Goal: Navigation & Orientation: Find specific page/section

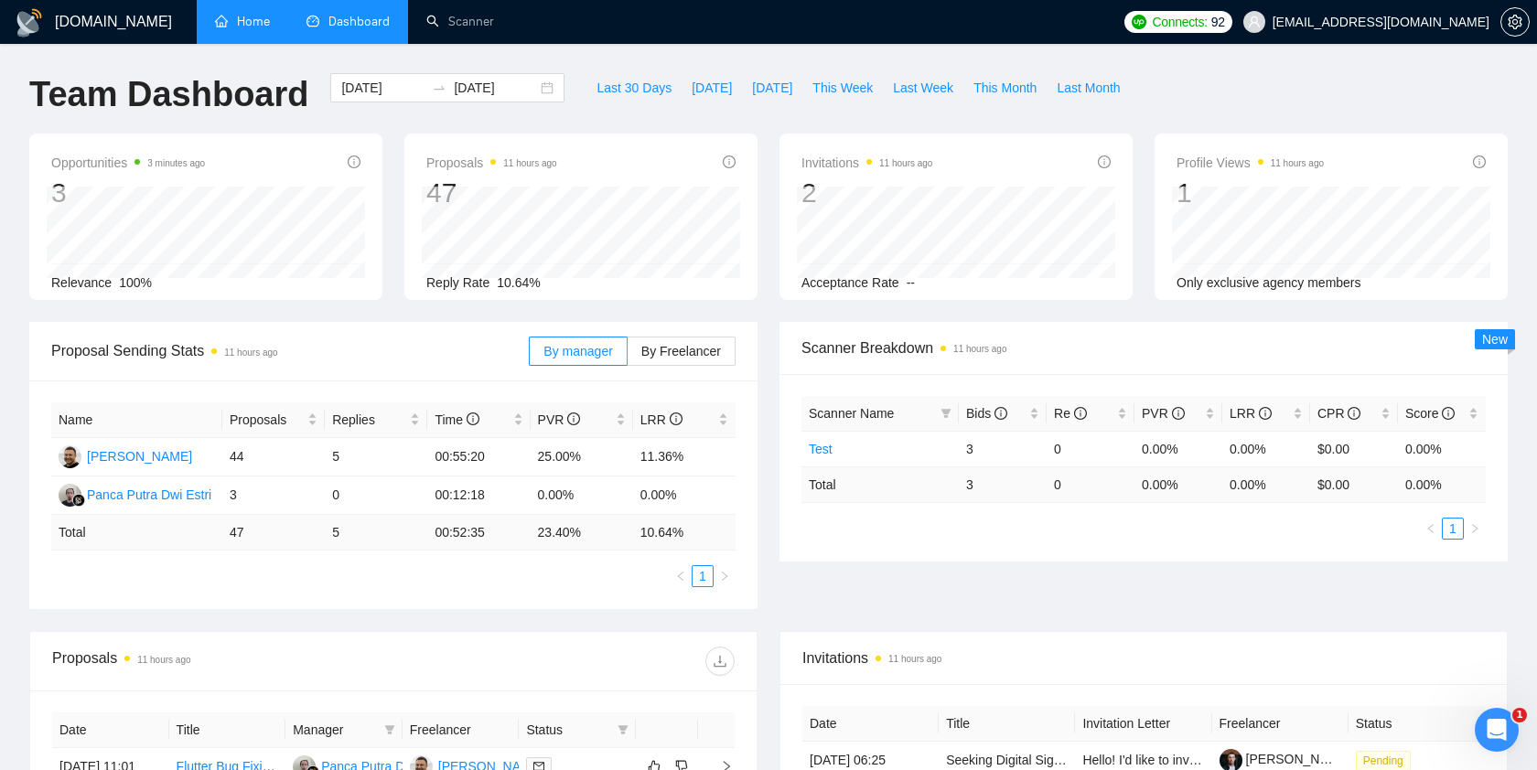
click at [259, 25] on link "Home" at bounding box center [242, 22] width 55 height 16
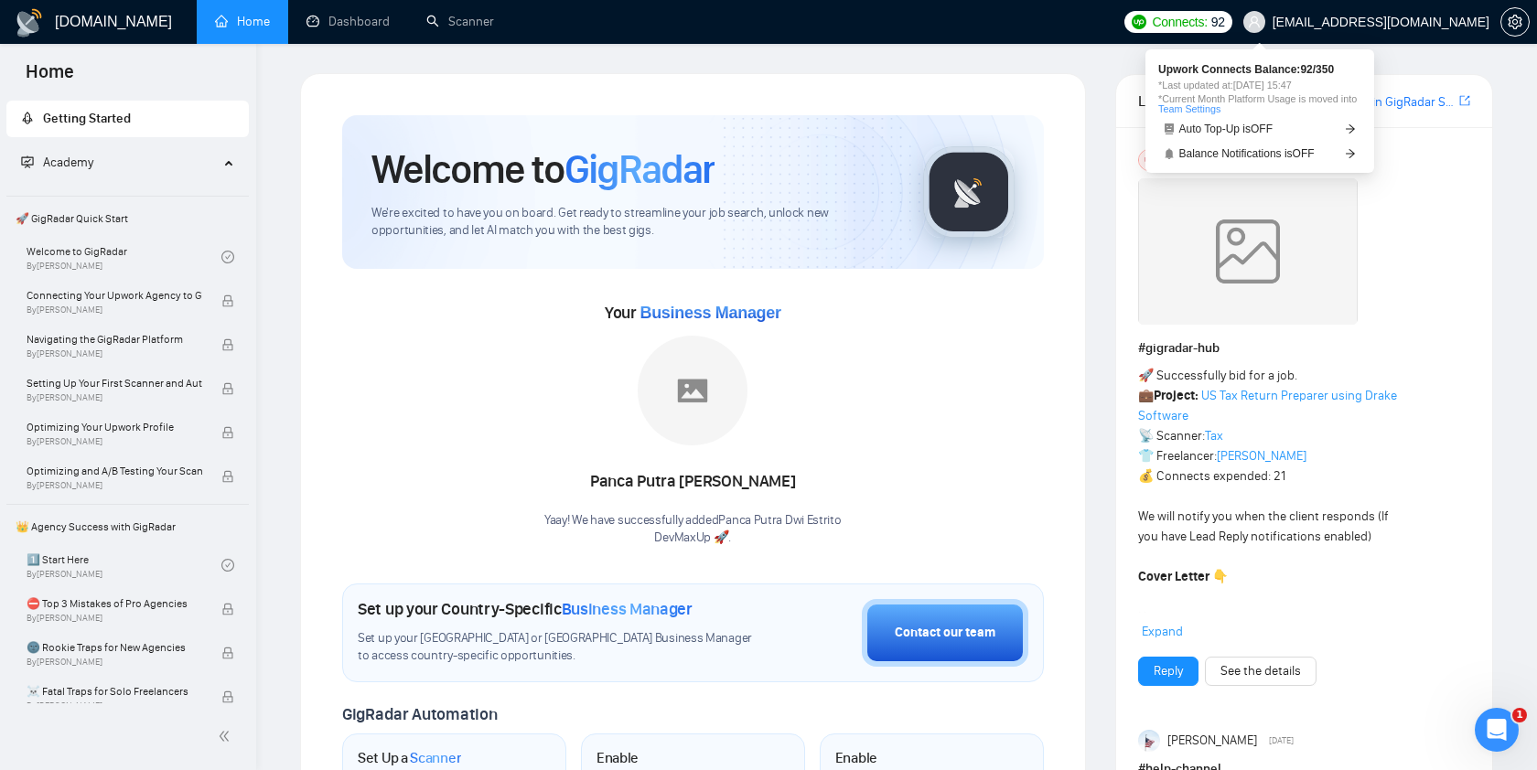
click at [1207, 16] on span "Connects:" at bounding box center [1179, 22] width 55 height 20
click at [1207, 19] on span "Connects:" at bounding box center [1179, 22] width 55 height 20
click at [1184, 72] on span "Upwork Connects Balance: 92 / 350" at bounding box center [1259, 69] width 203 height 11
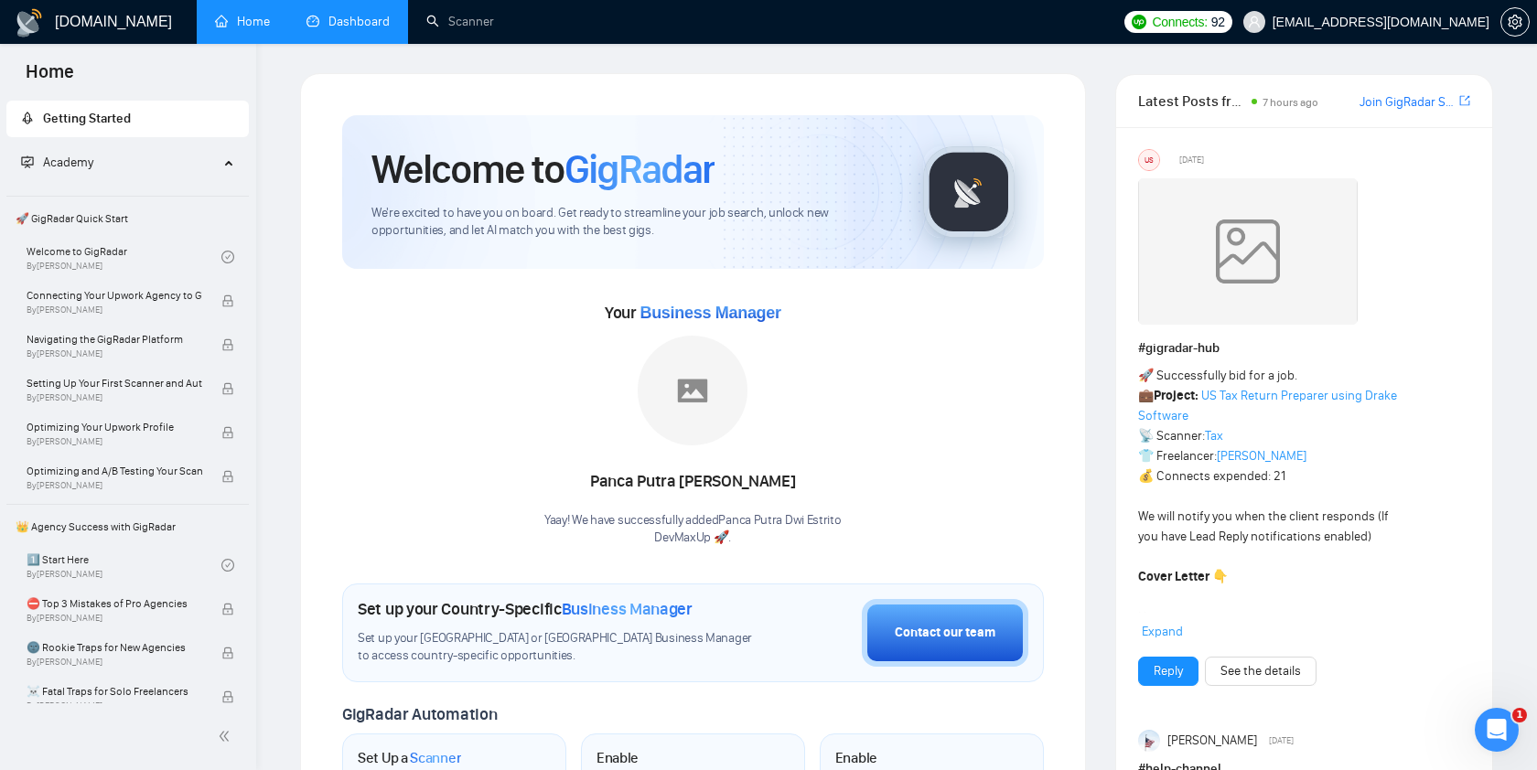
click at [352, 21] on link "Dashboard" at bounding box center [347, 22] width 83 height 16
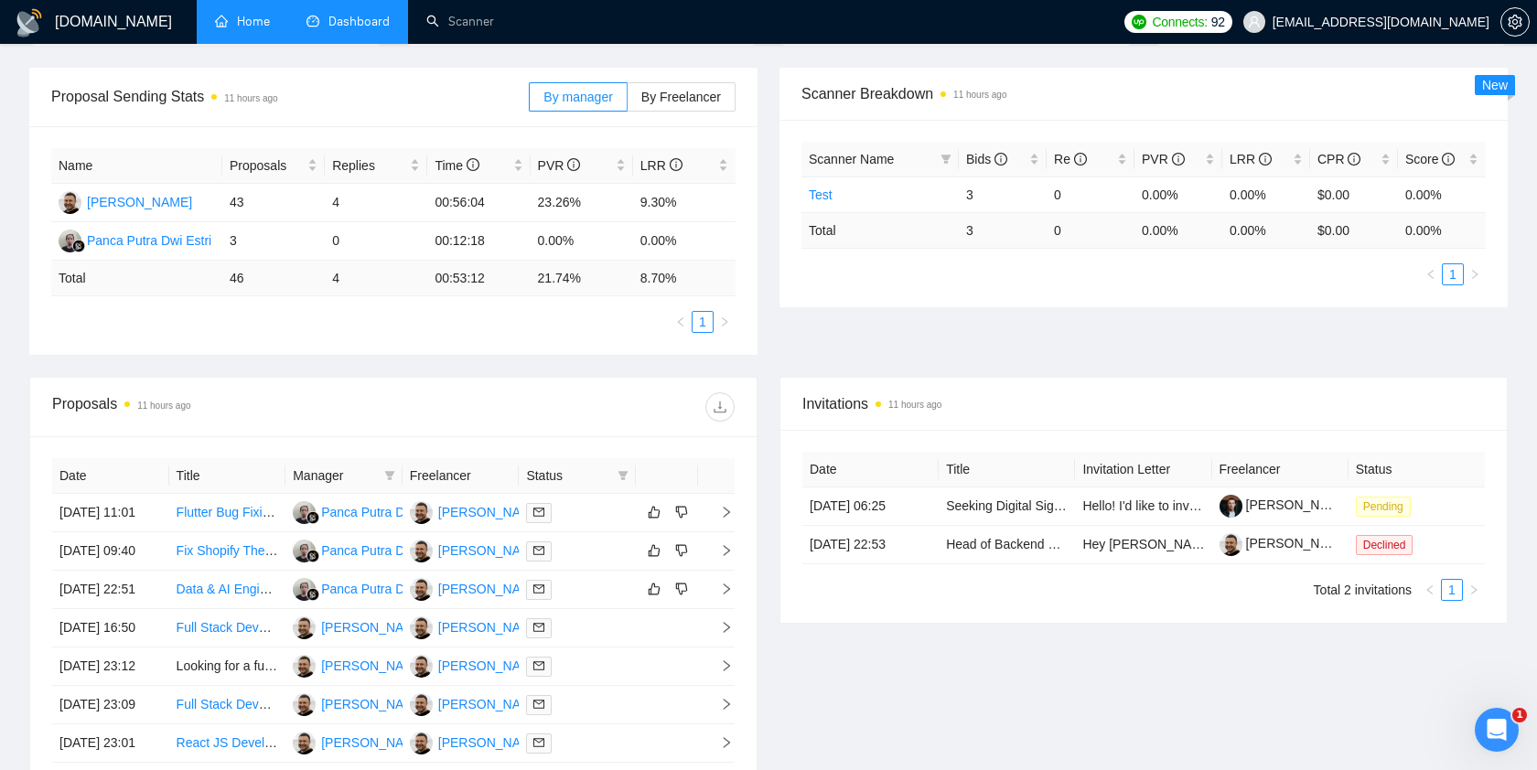
scroll to position [257, 0]
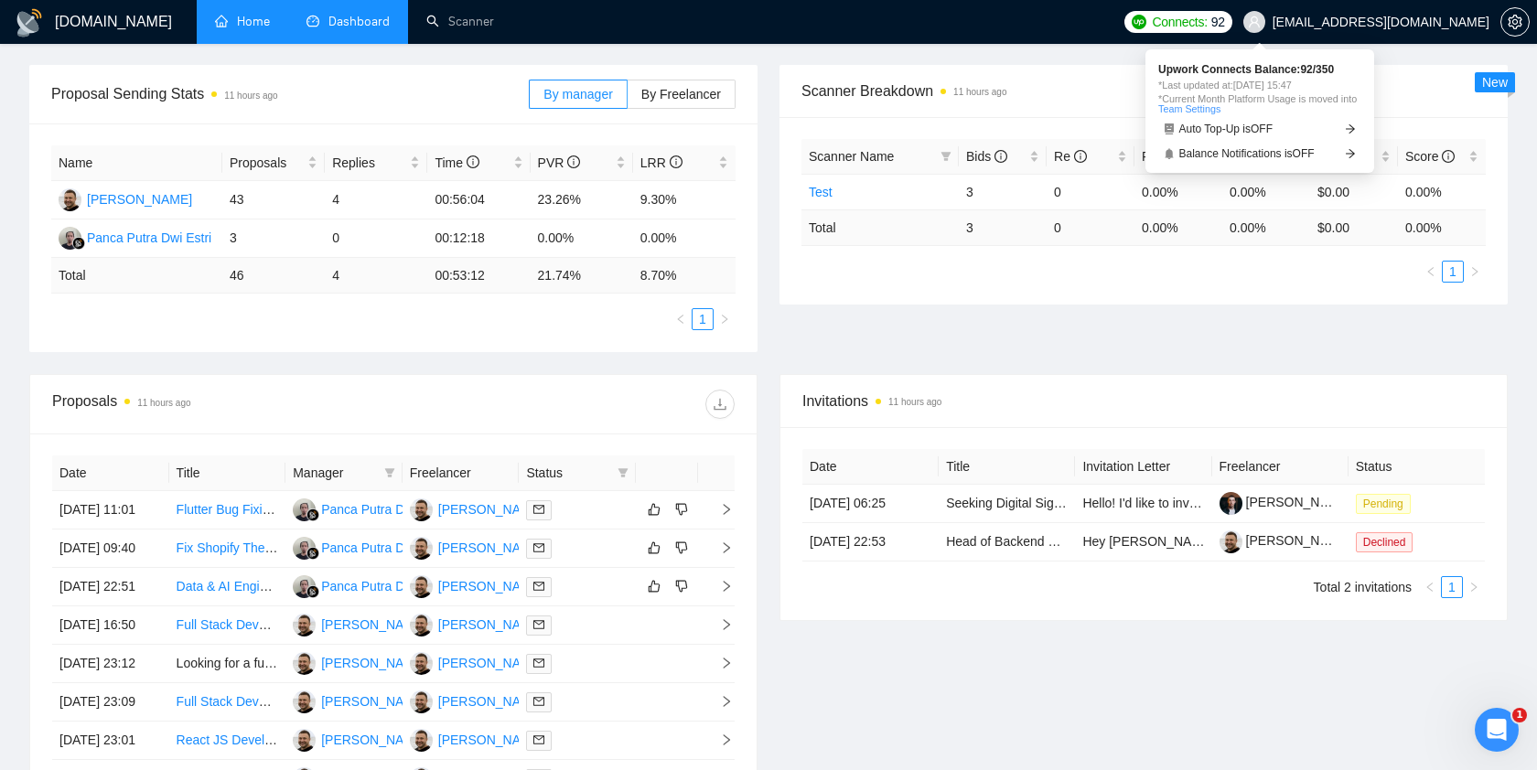
click at [1207, 26] on span "Connects:" at bounding box center [1179, 22] width 55 height 20
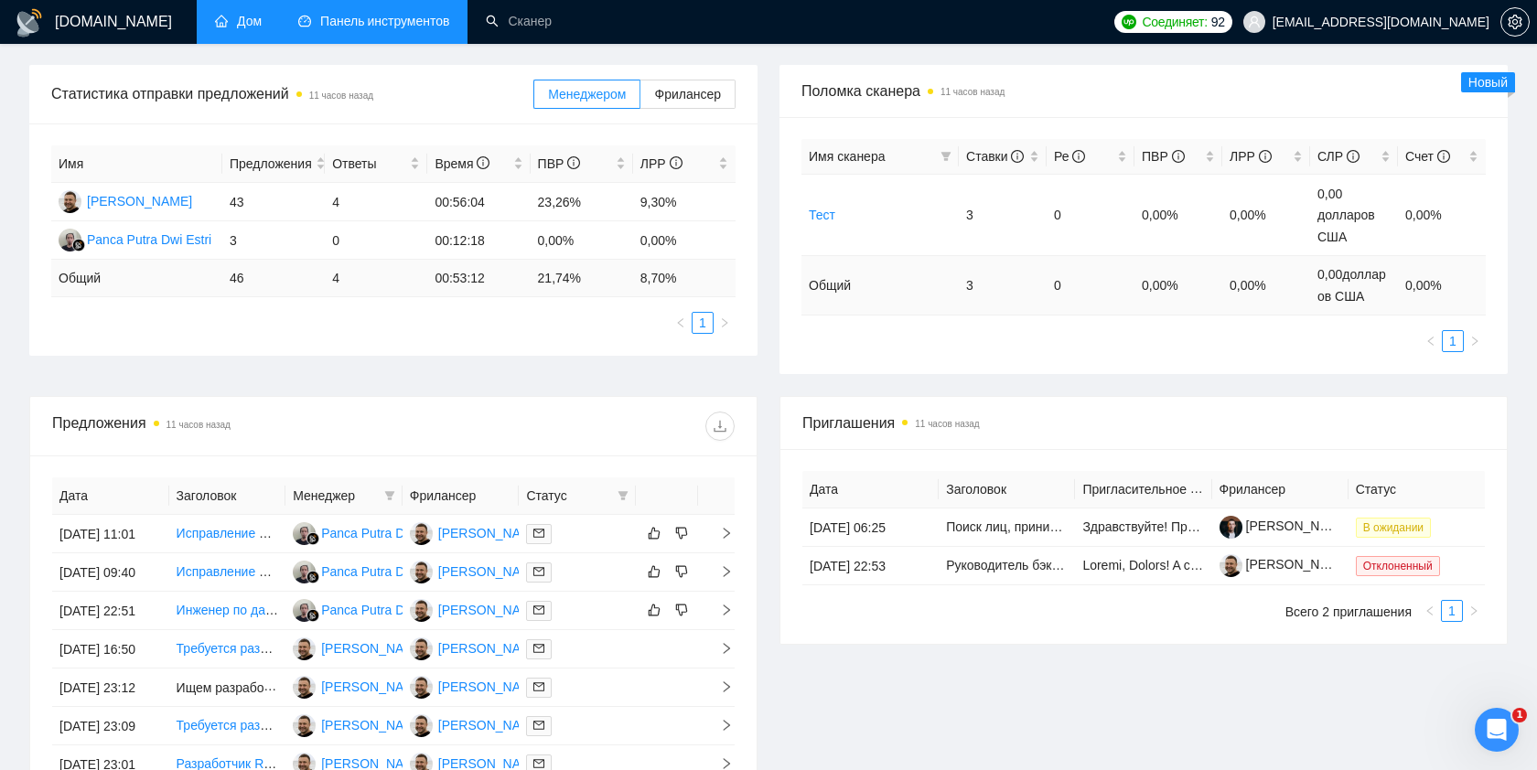
click at [953, 38] on ul "Дом Панель инструментов Сканер" at bounding box center [647, 22] width 915 height 44
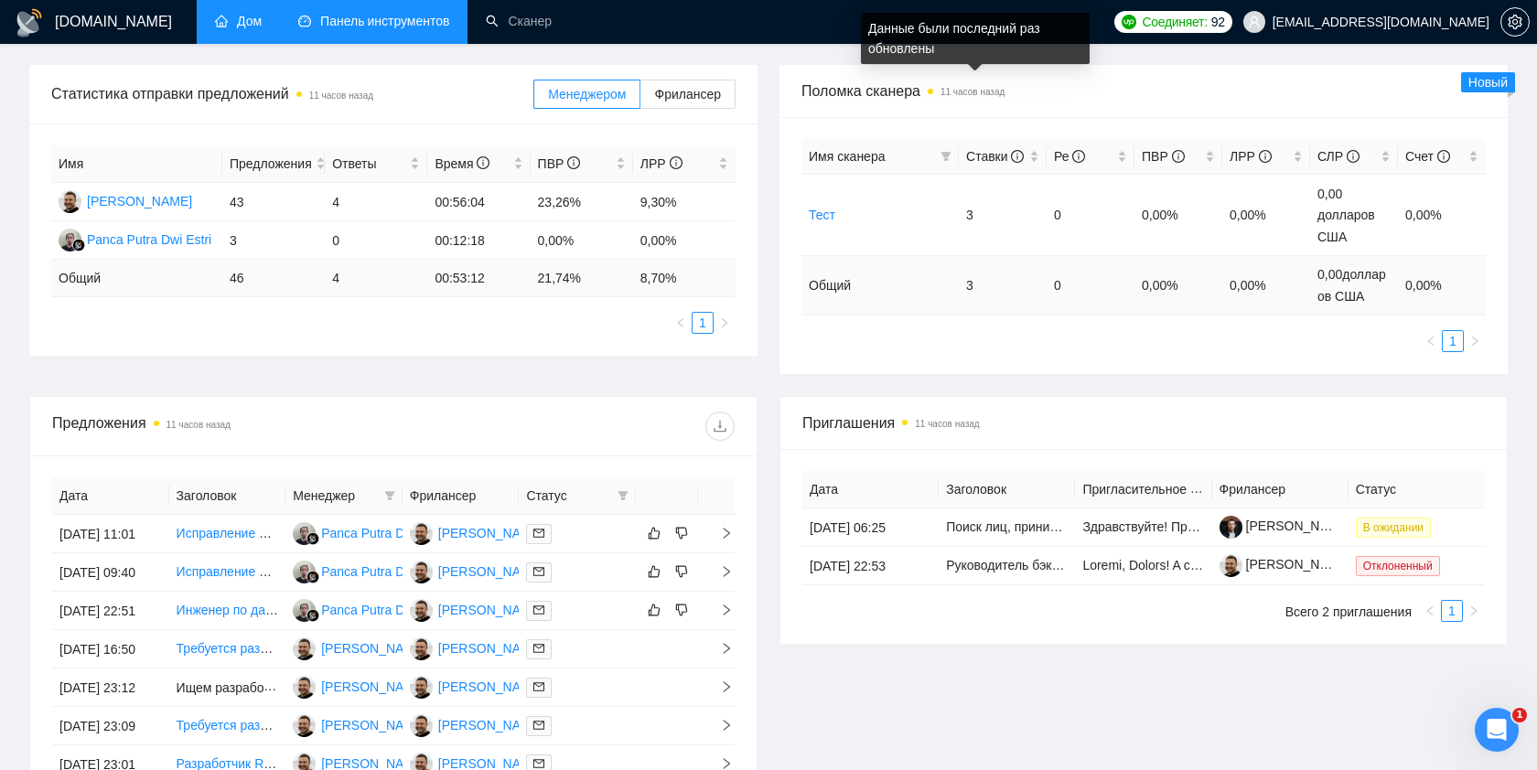
click at [987, 96] on font "11 часов назад" at bounding box center [972, 92] width 64 height 10
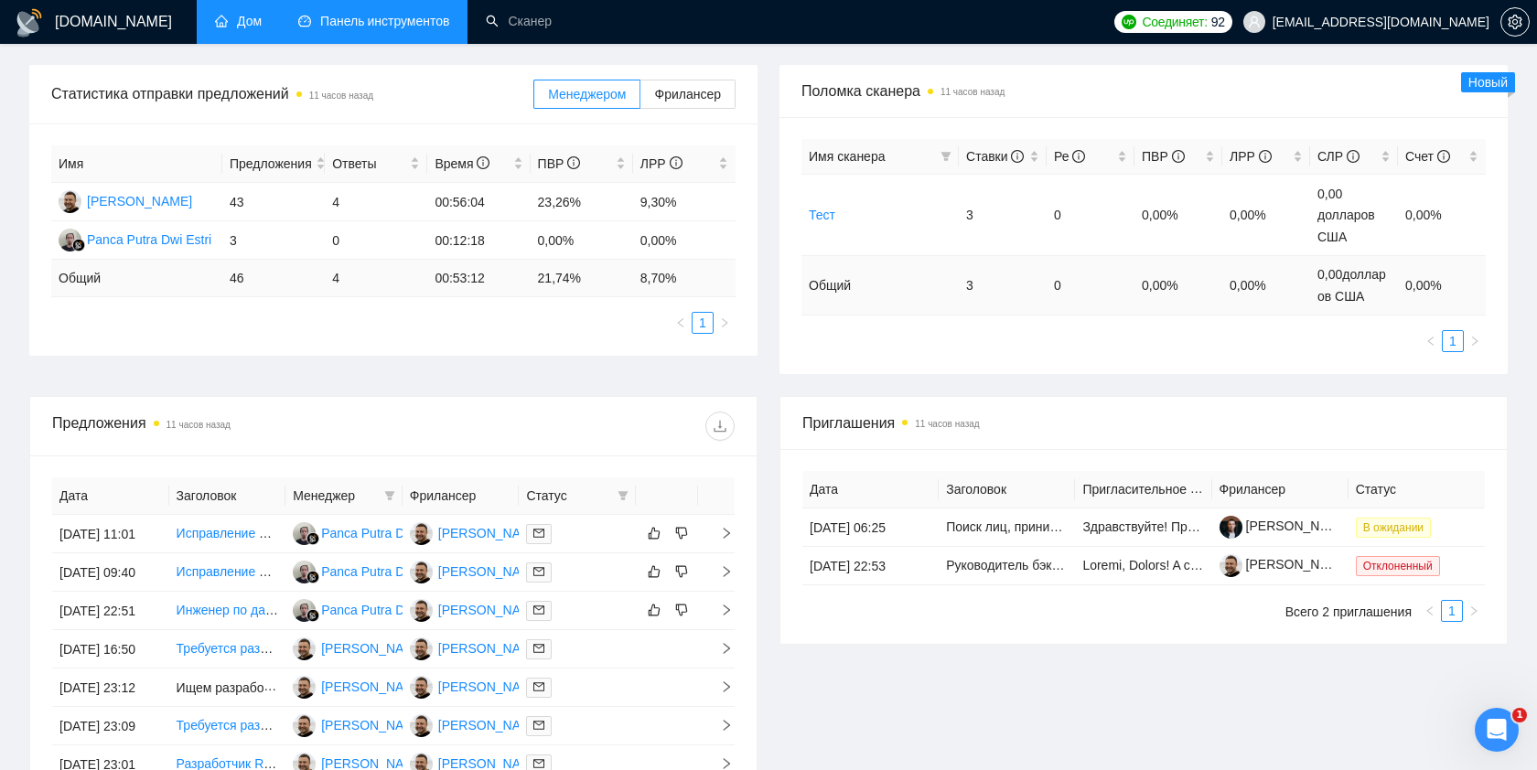
click at [1080, 94] on span "Поломка сканера 11 часов назад" at bounding box center [1143, 91] width 684 height 23
click at [1452, 349] on font "1" at bounding box center [1452, 341] width 7 height 15
click at [889, 97] on font "Поломка сканера" at bounding box center [860, 91] width 119 height 16
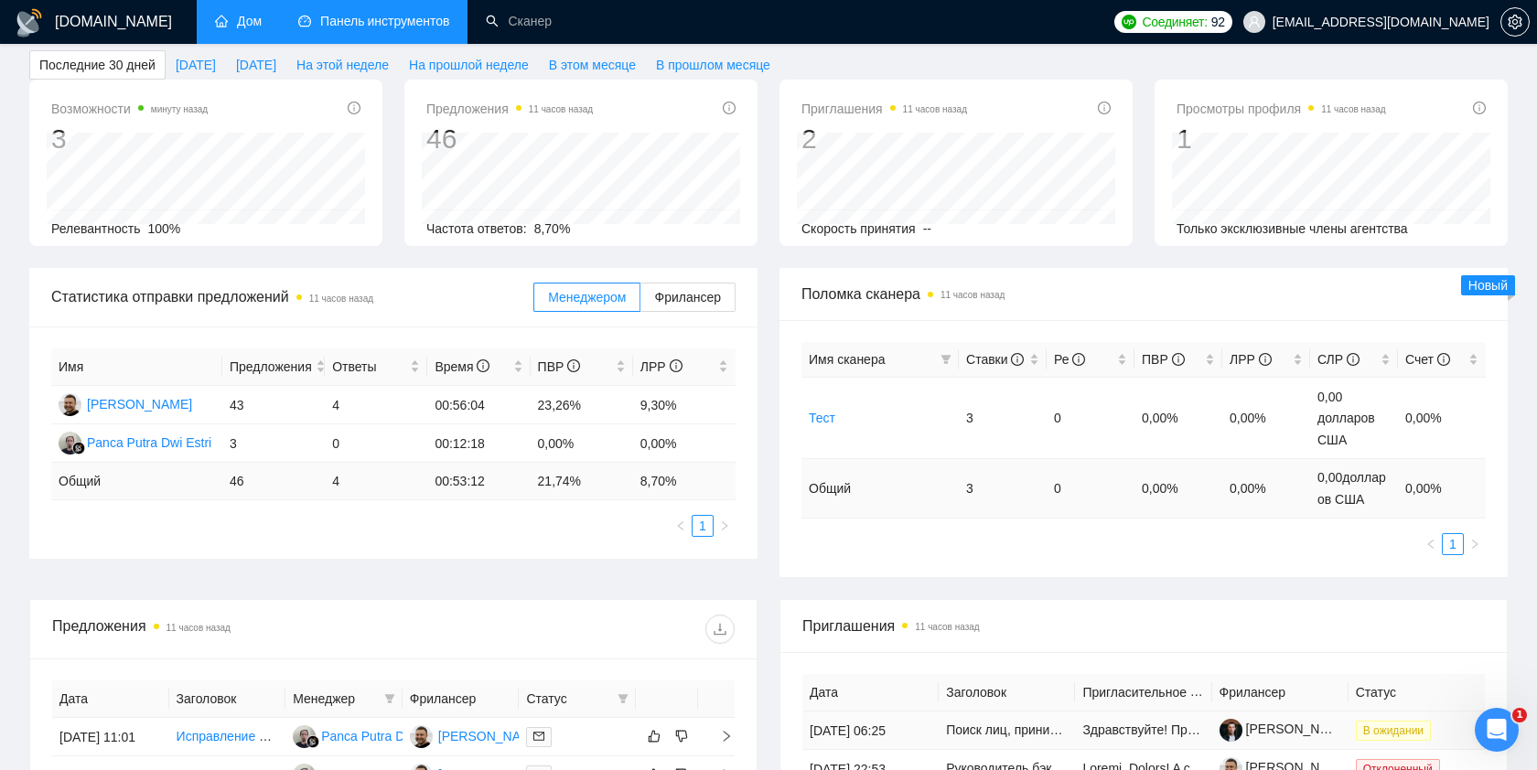
scroll to position [0, 0]
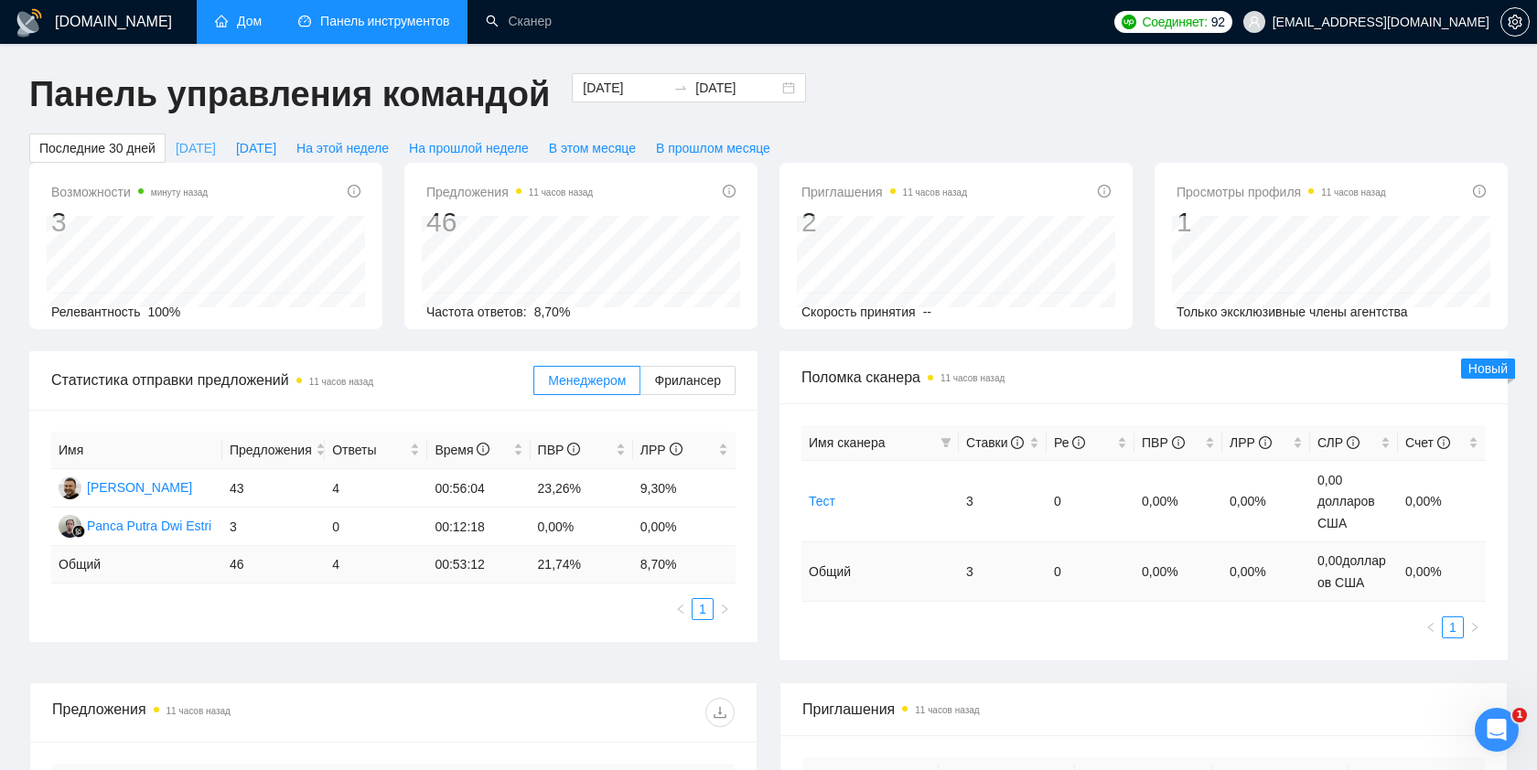
click at [213, 146] on font "[DATE]" at bounding box center [196, 148] width 40 height 15
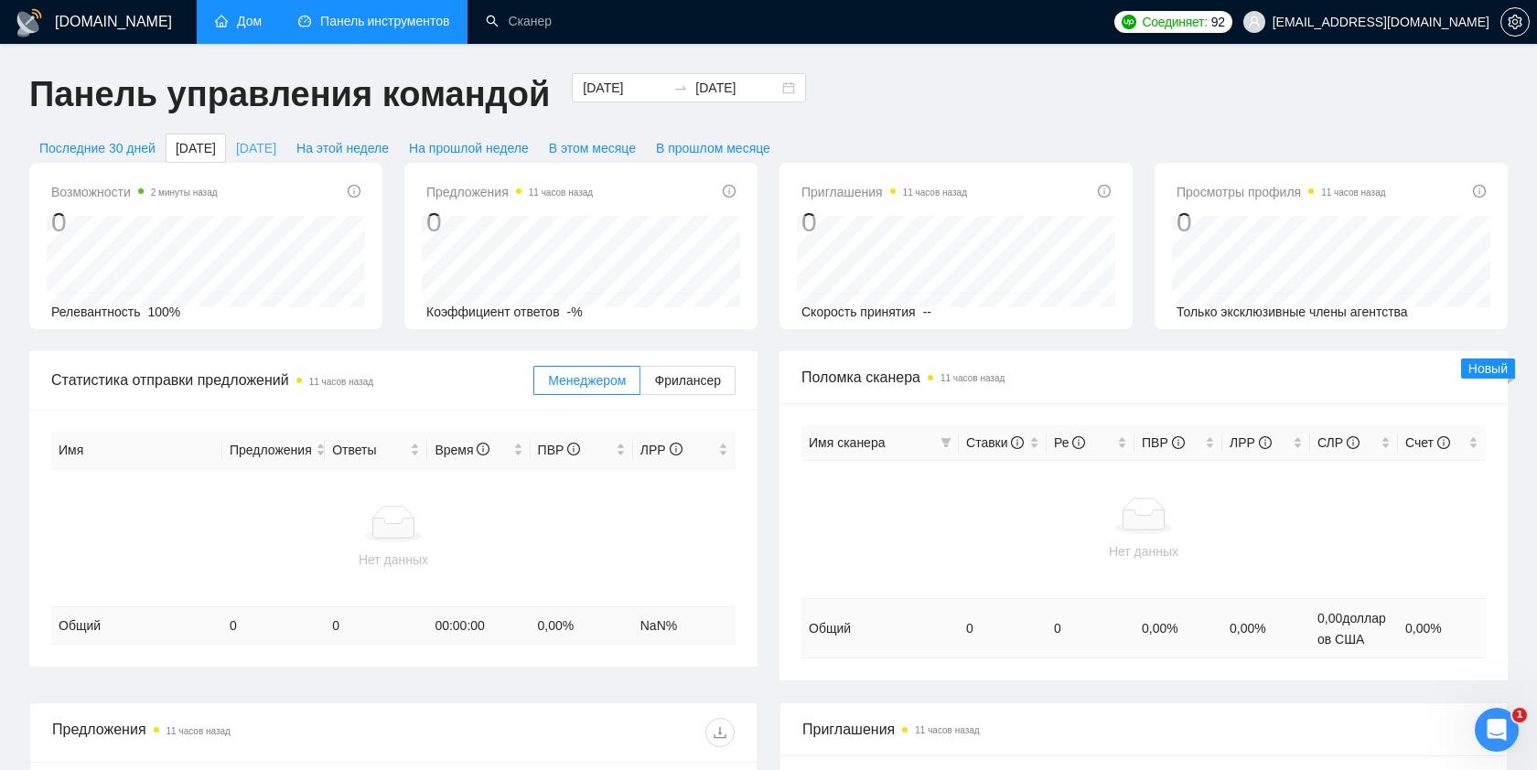
click at [276, 146] on font "[DATE]" at bounding box center [256, 148] width 40 height 15
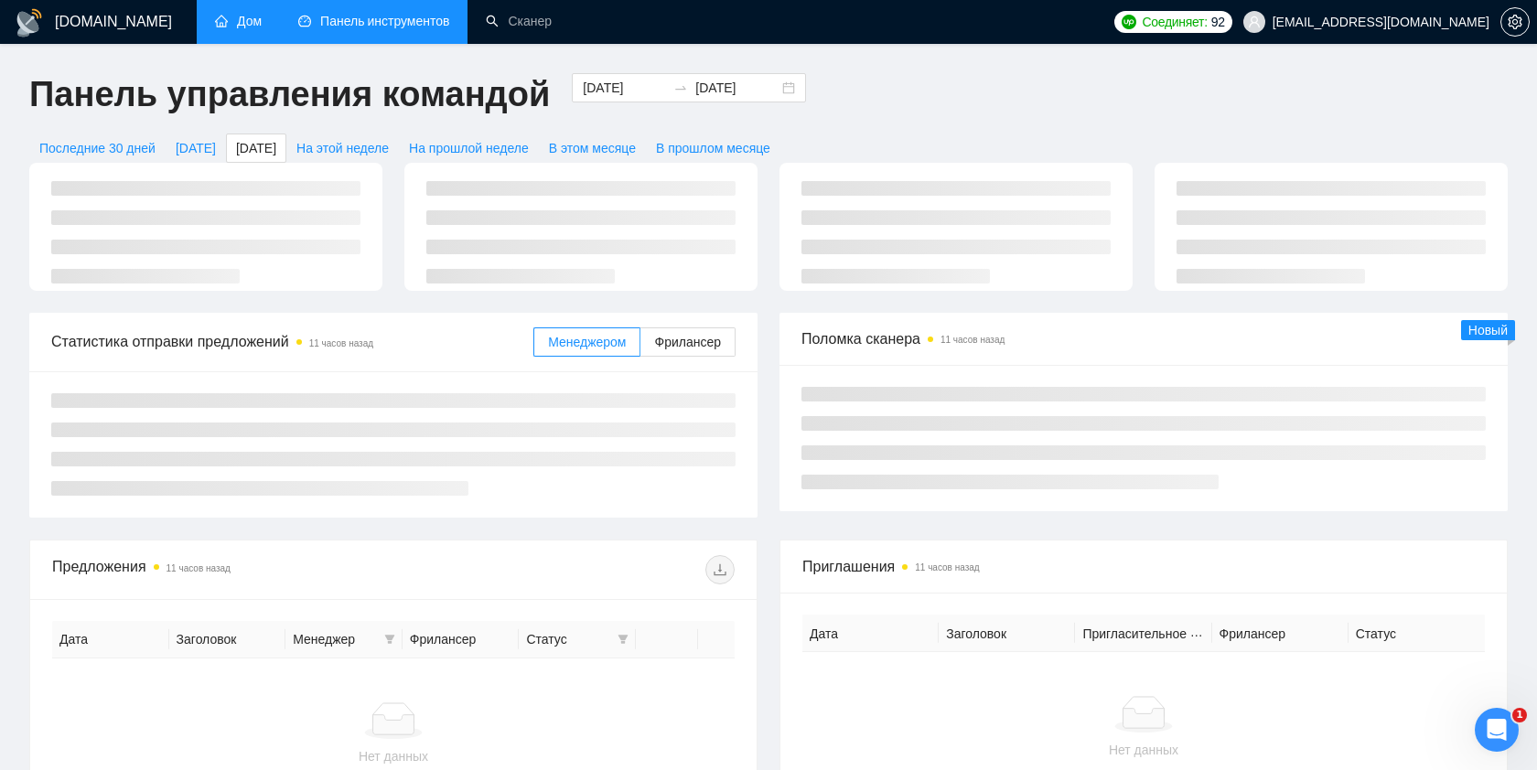
type input "[DATE]"
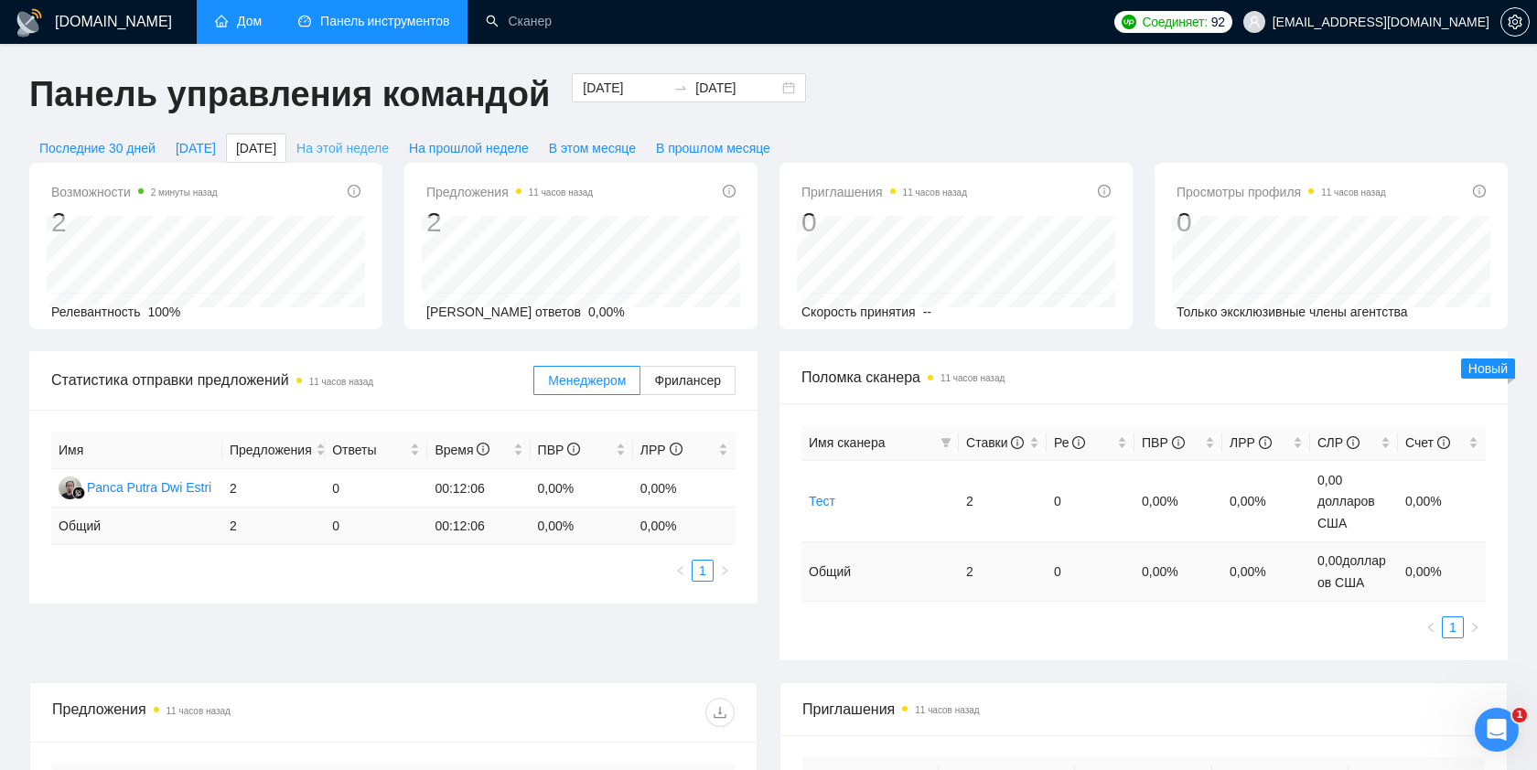
click at [358, 149] on font "На этой неделе" at bounding box center [342, 148] width 92 height 15
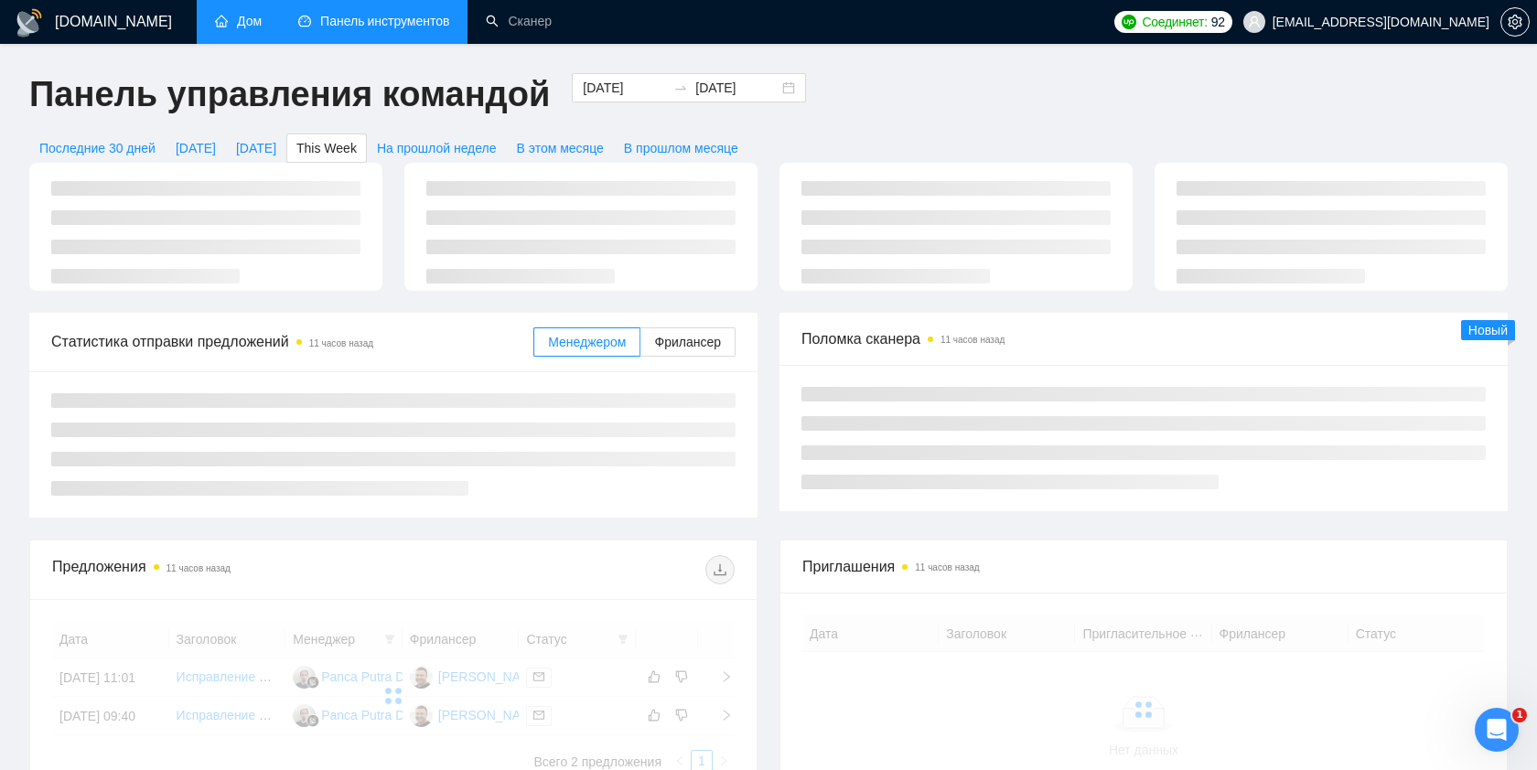
type input "[DATE]"
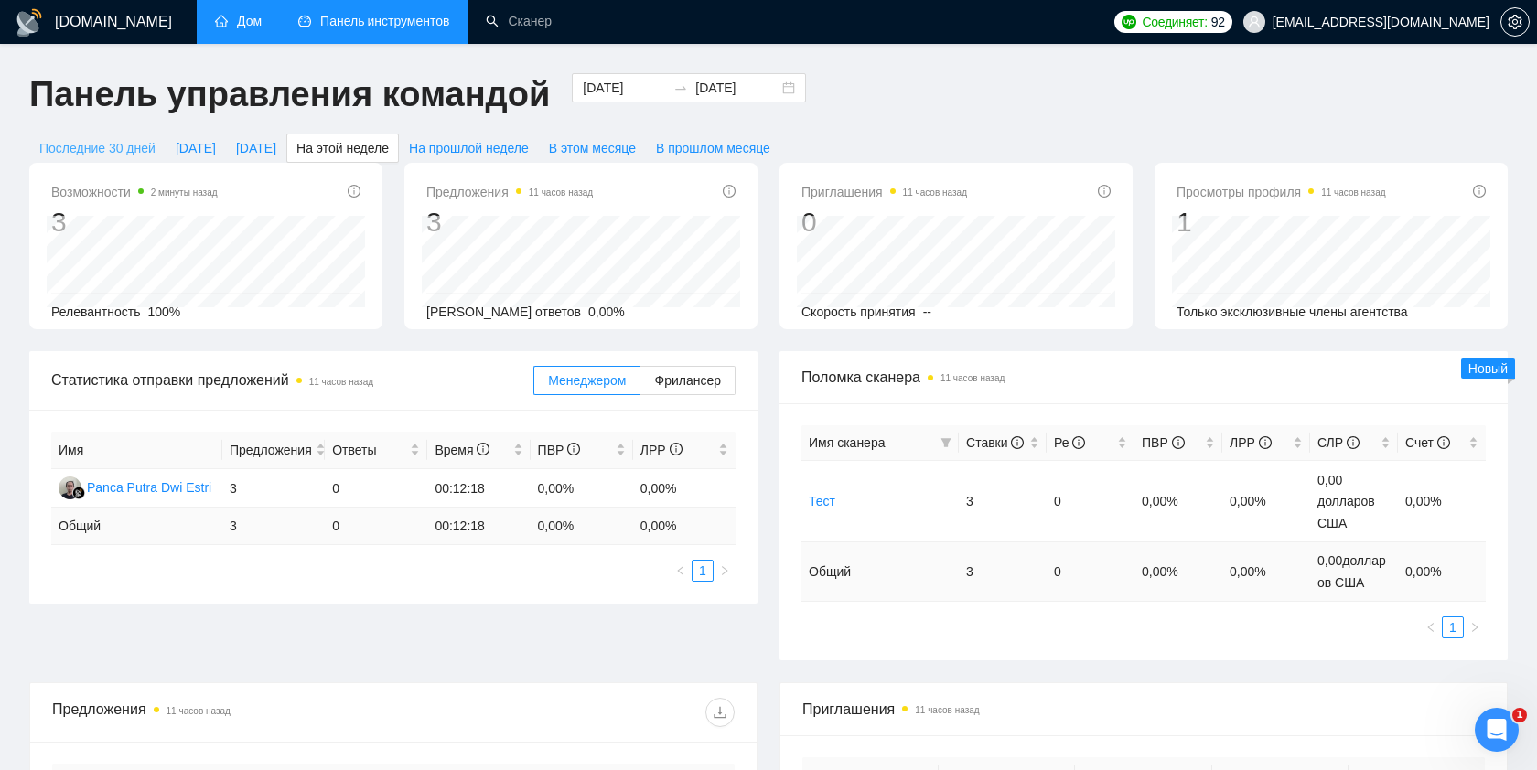
click at [117, 150] on font "Последние 30 дней" at bounding box center [97, 148] width 116 height 15
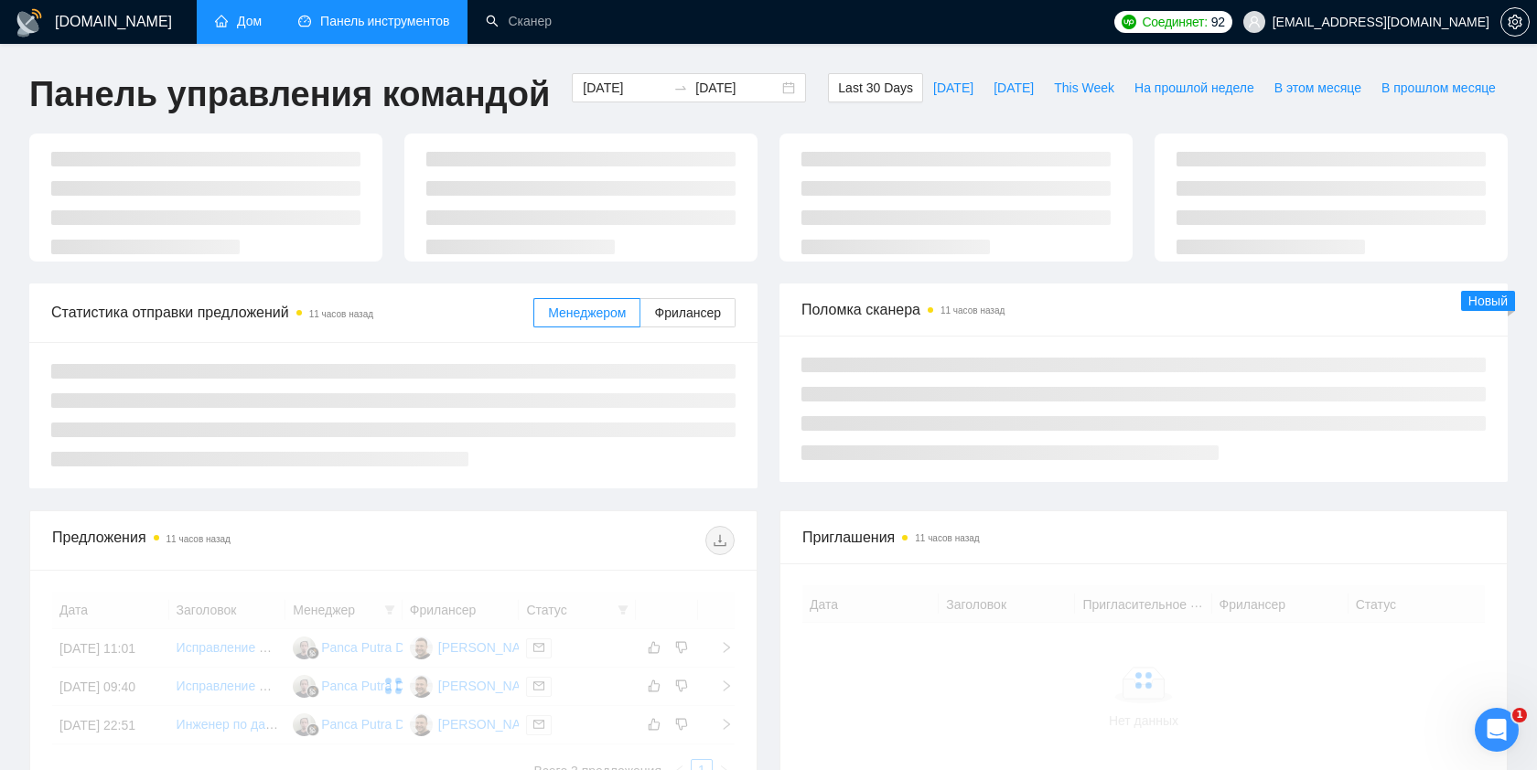
type input "[DATE]"
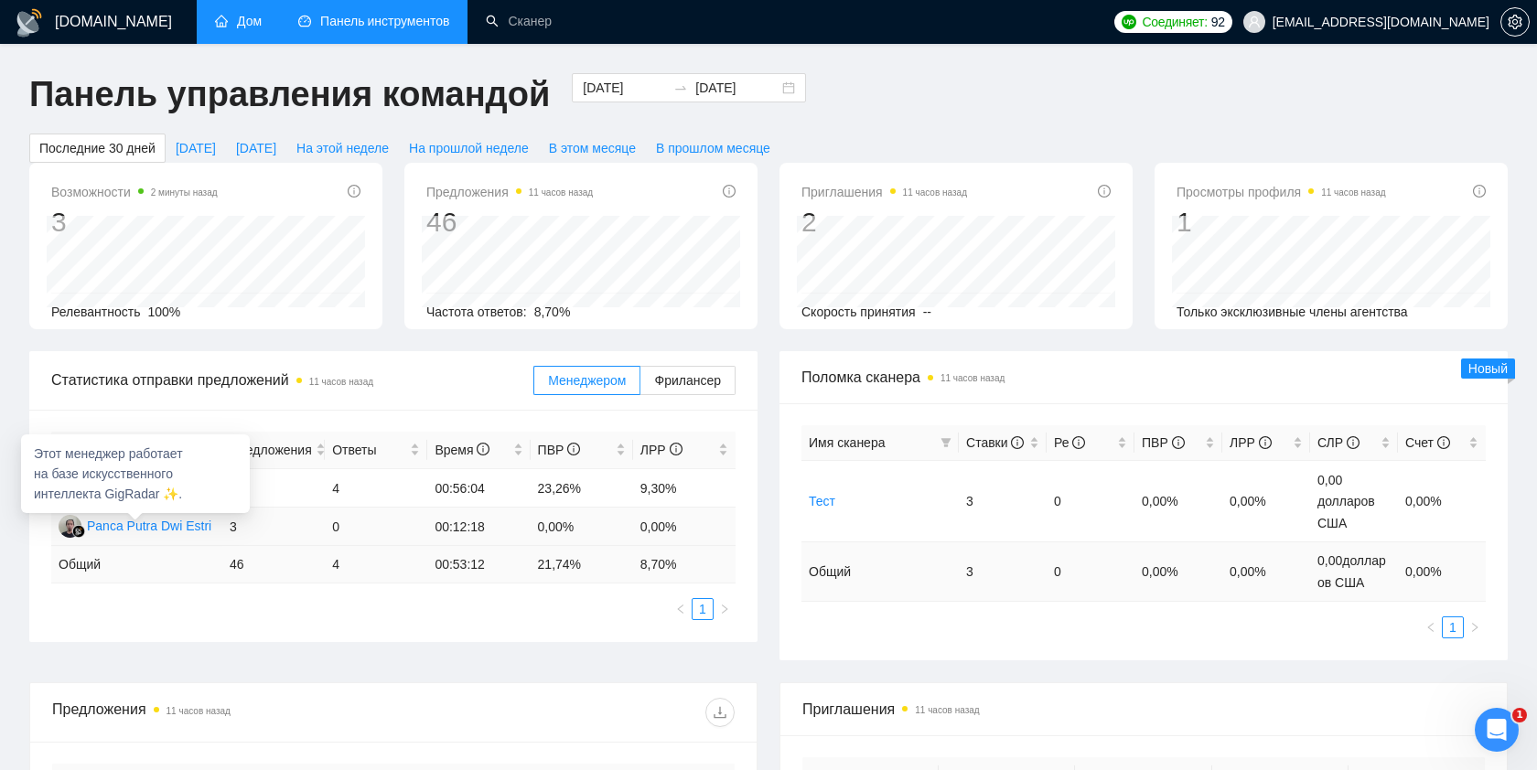
click at [68, 525] on img at bounding box center [70, 526] width 23 height 23
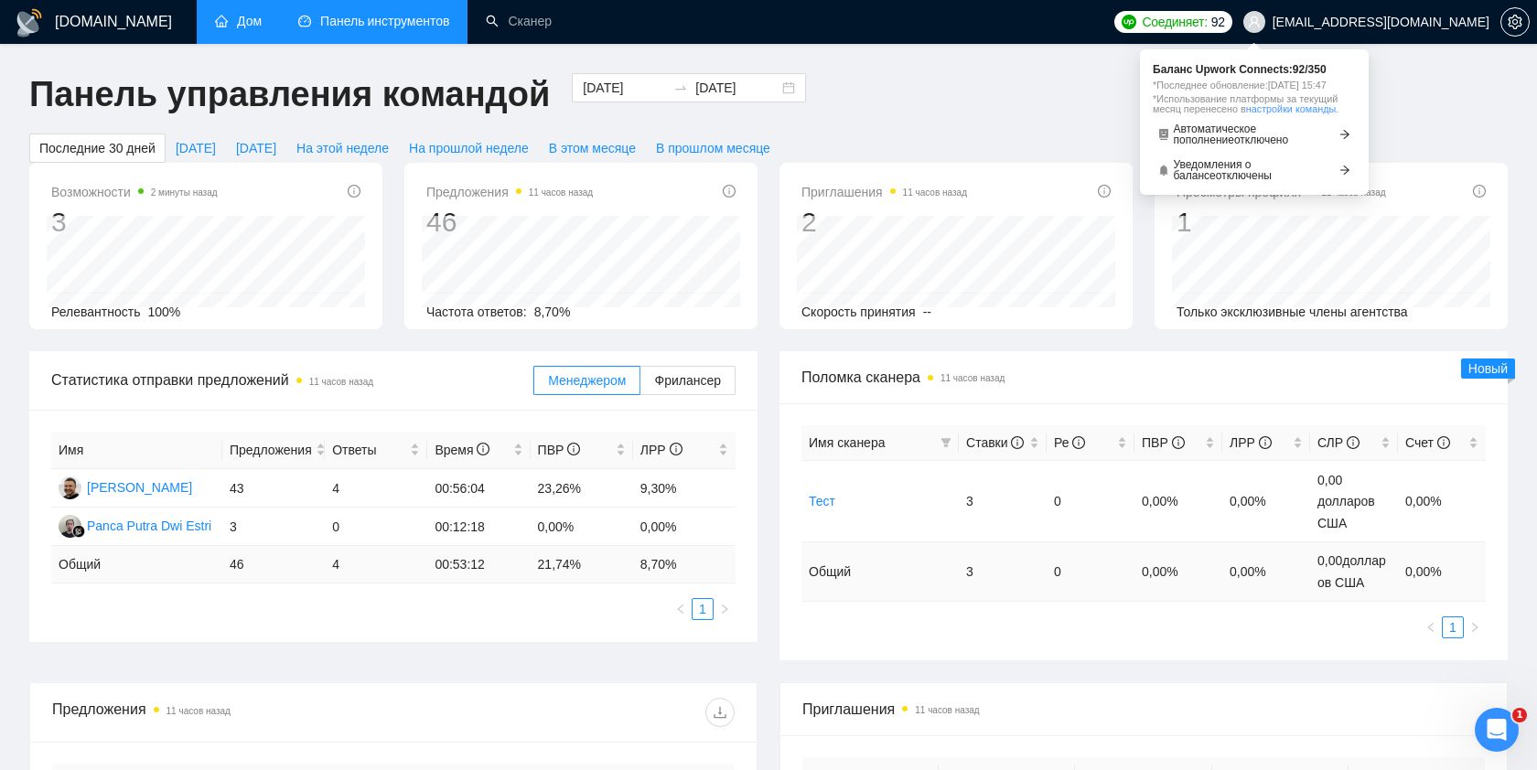
click at [1207, 28] on font "Соединяет:" at bounding box center [1174, 22] width 65 height 15
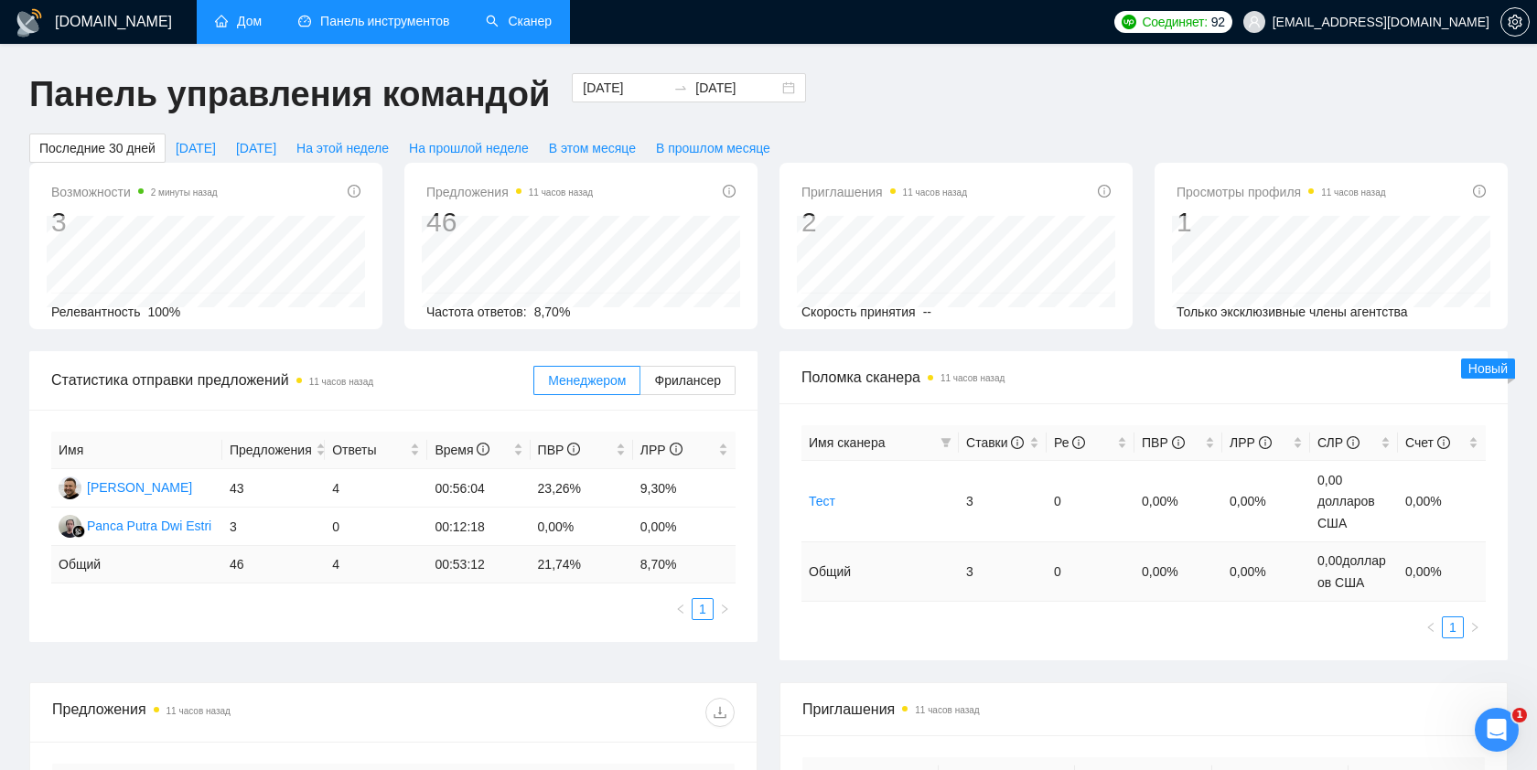
click at [530, 29] on link "Сканер" at bounding box center [519, 22] width 66 height 16
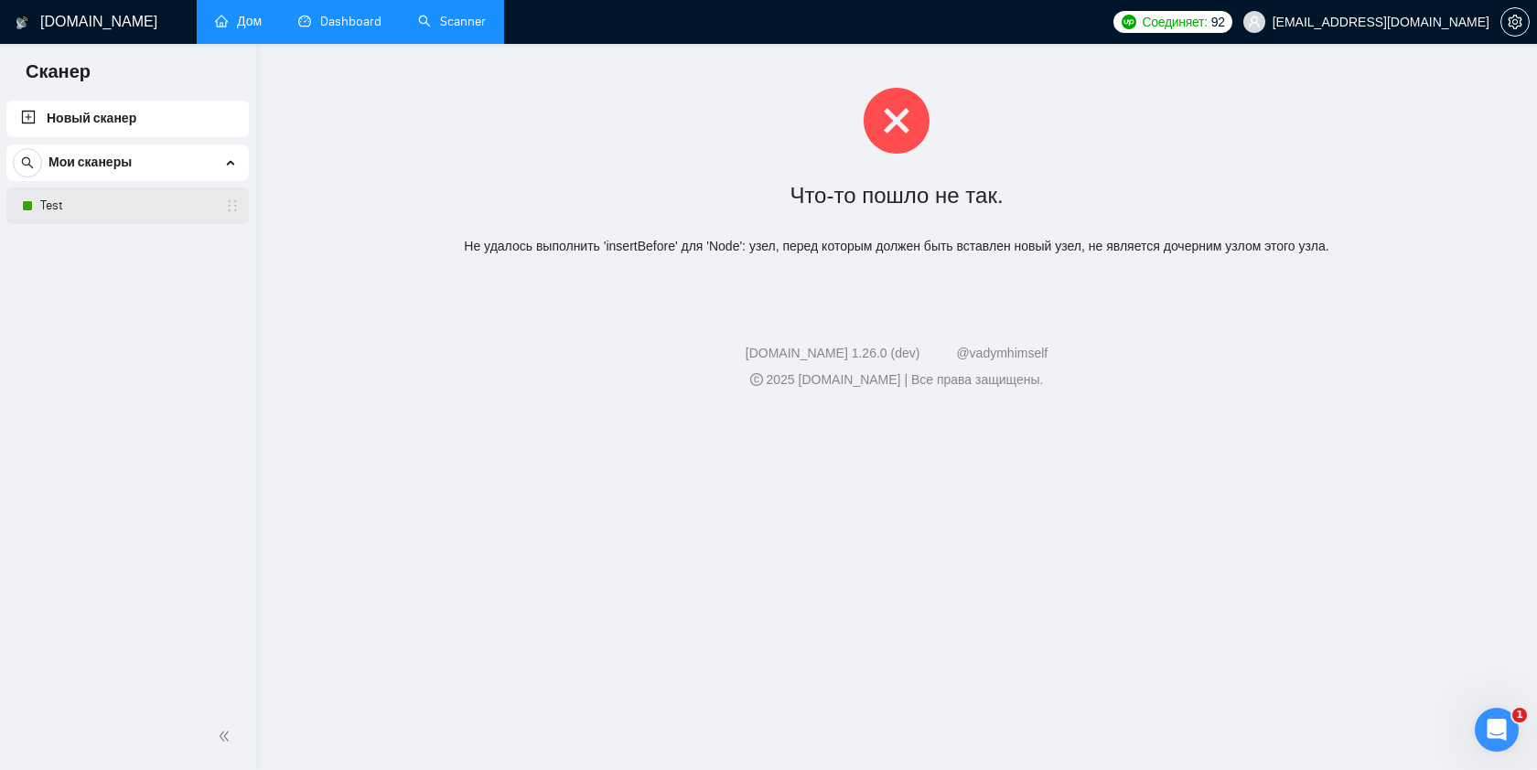
click at [72, 210] on link "Test" at bounding box center [127, 206] width 174 height 37
click at [109, 169] on font "Мои сканеры" at bounding box center [89, 163] width 83 height 16
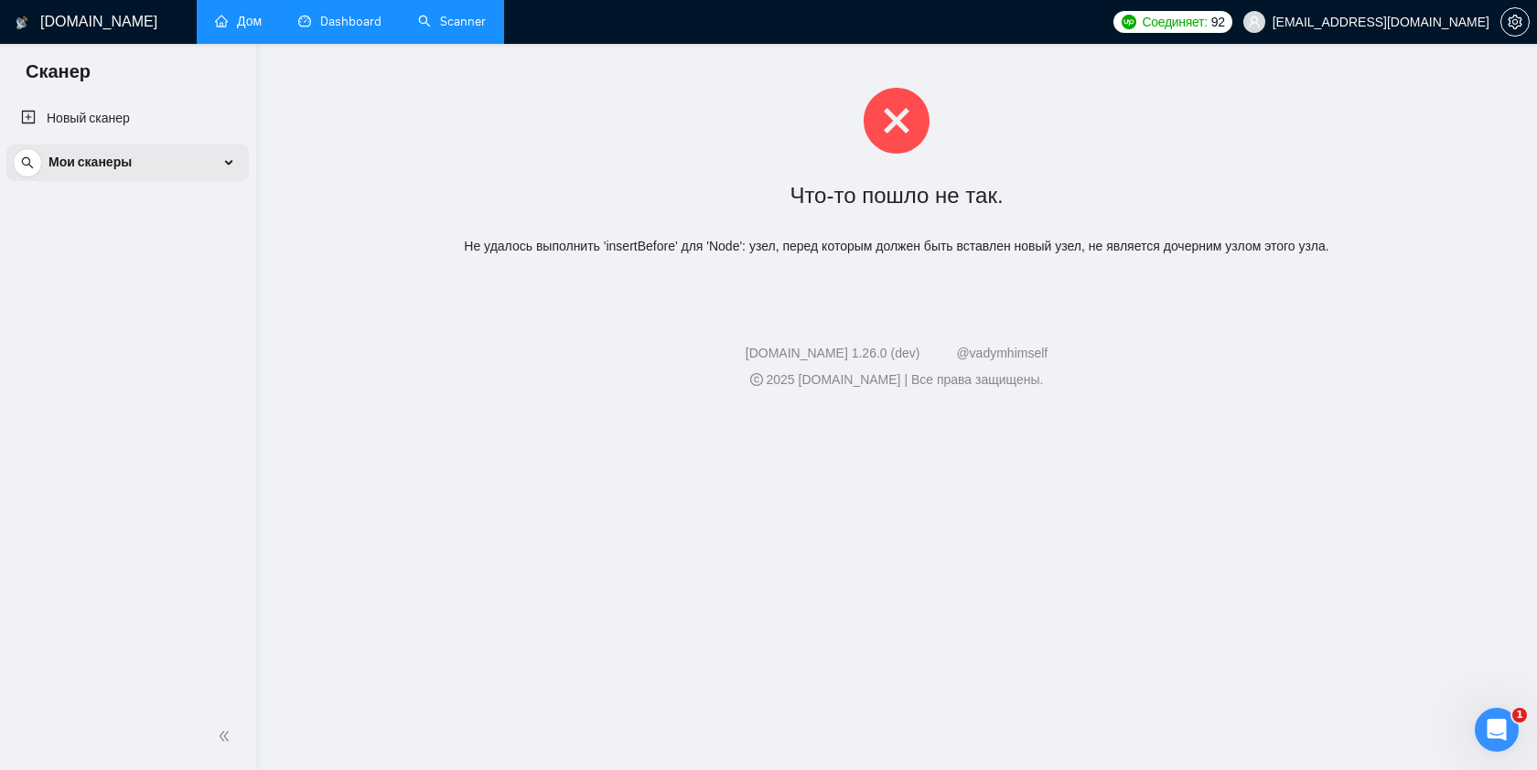
click at [109, 169] on font "Мои сканеры" at bounding box center [89, 163] width 83 height 16
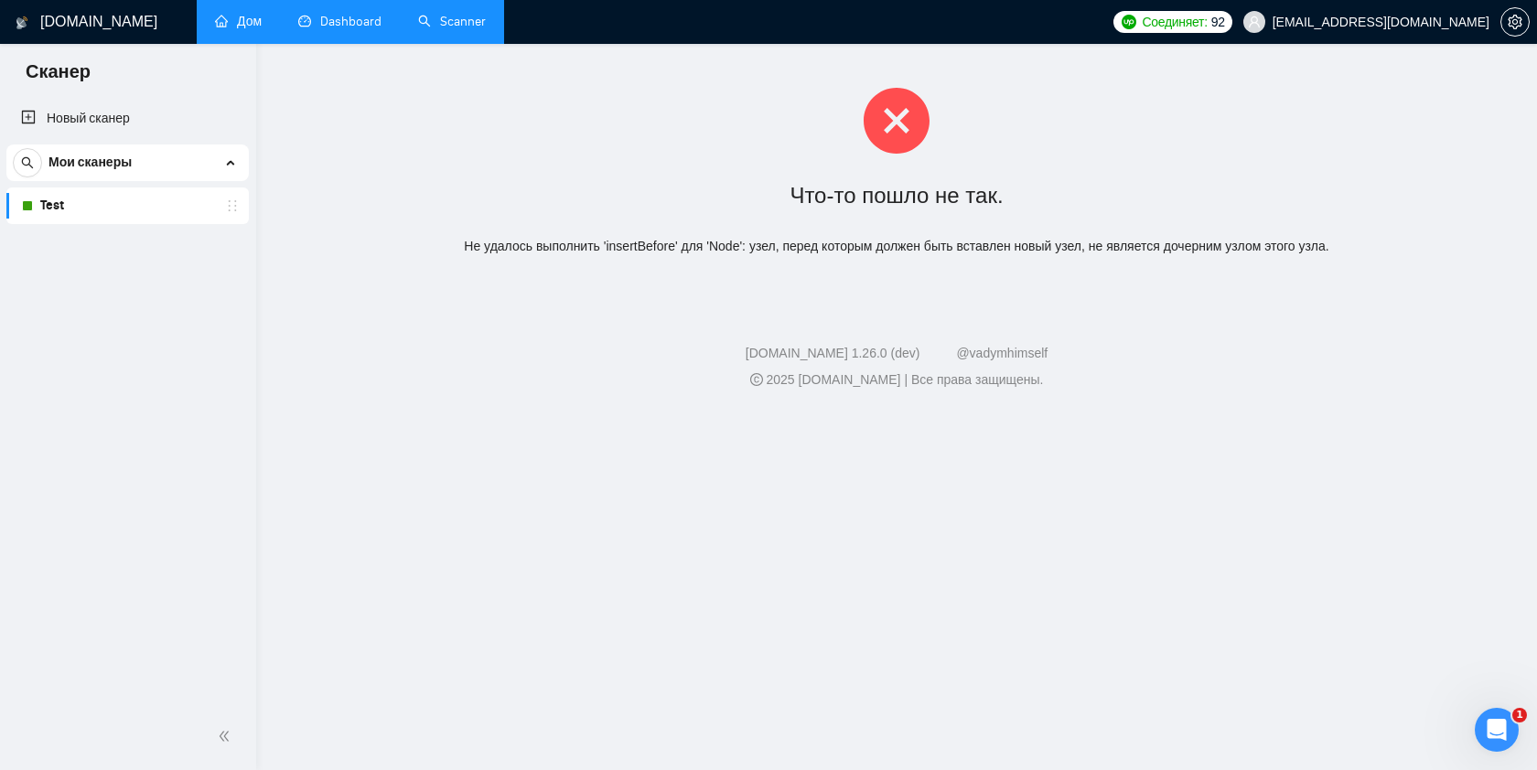
click at [192, 209] on link "Test" at bounding box center [127, 206] width 174 height 37
click at [262, 25] on link "Дом" at bounding box center [238, 22] width 47 height 16
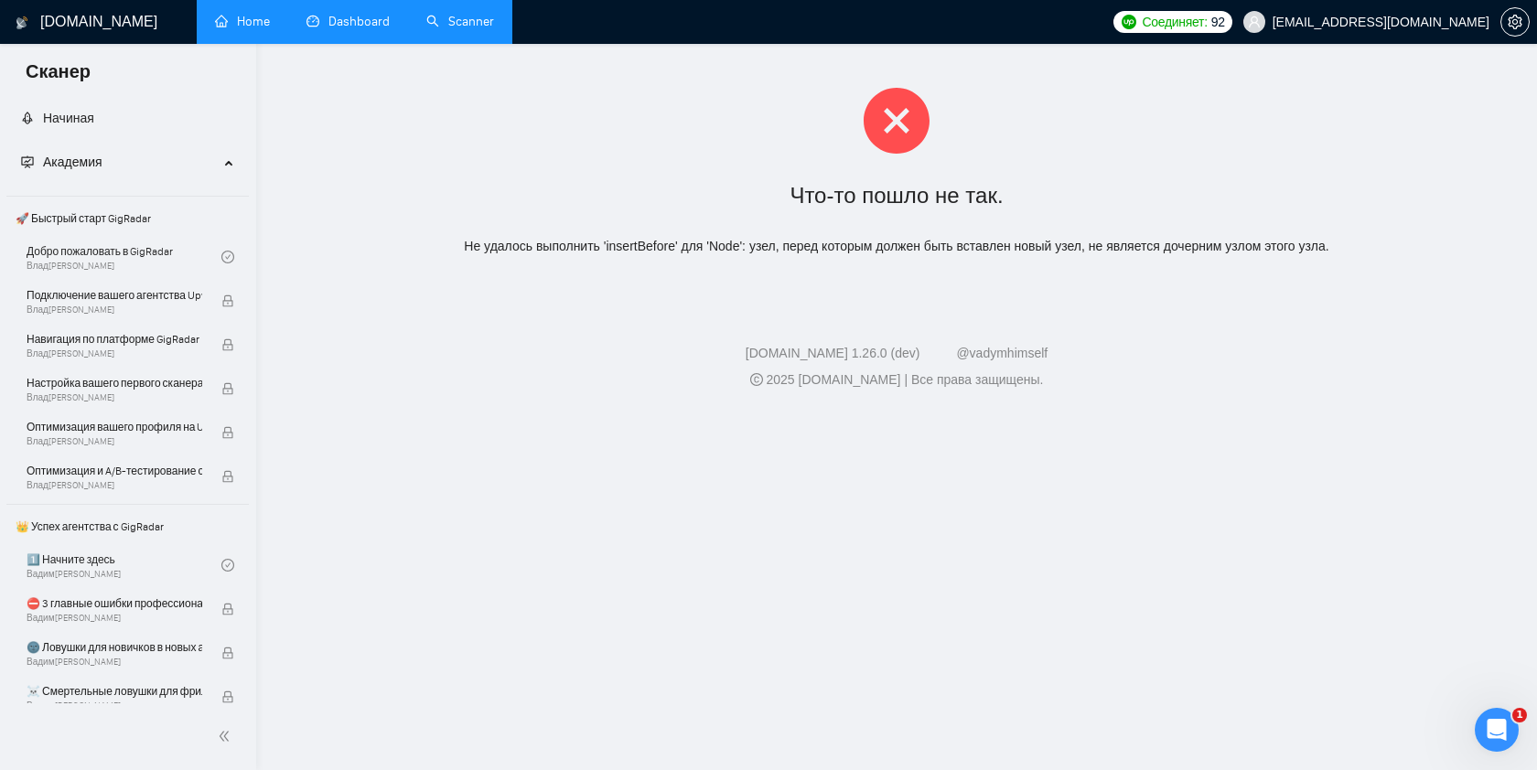
click at [357, 29] on link "Dashboard" at bounding box center [347, 22] width 83 height 16
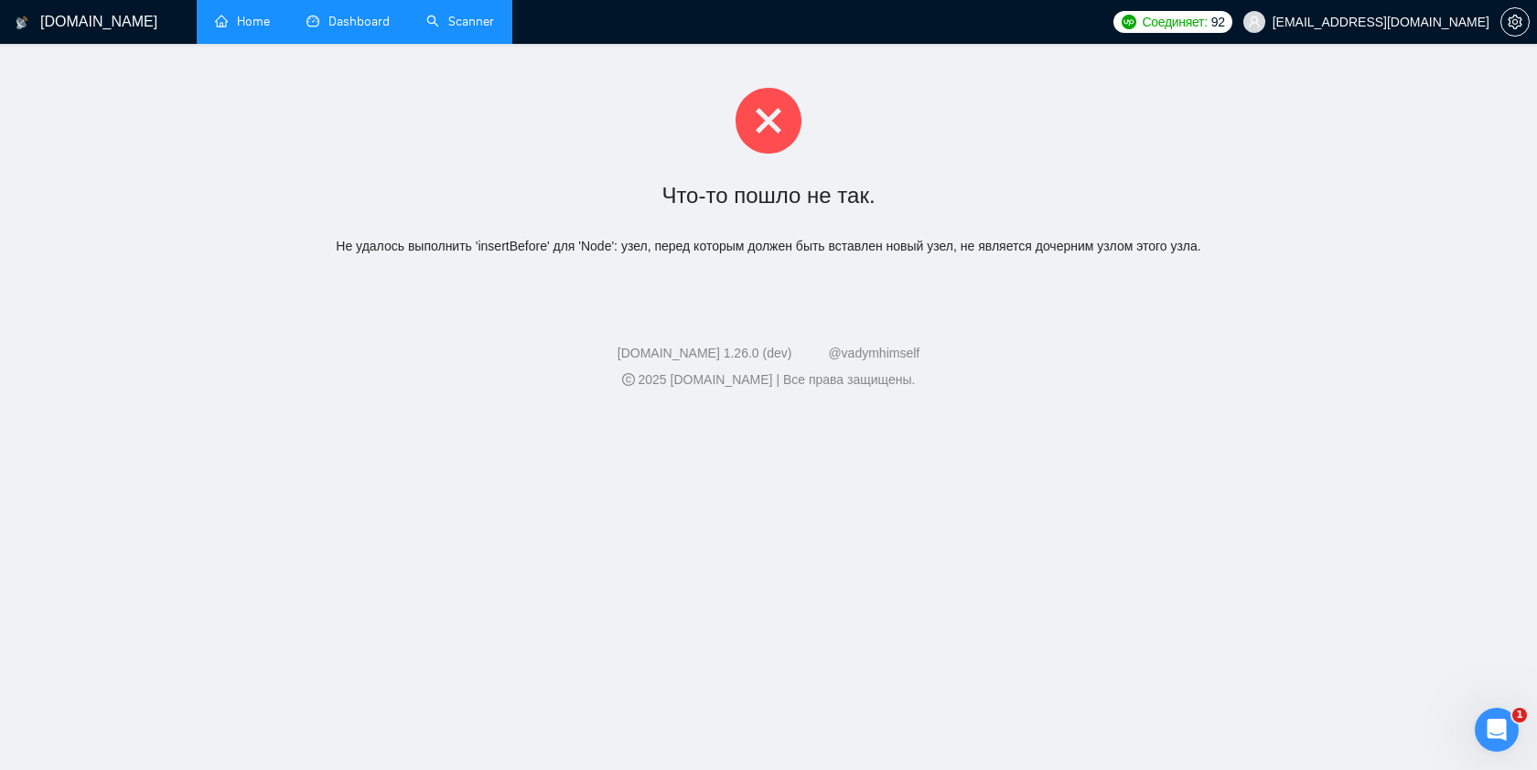
click at [441, 26] on link "Scanner" at bounding box center [460, 22] width 68 height 16
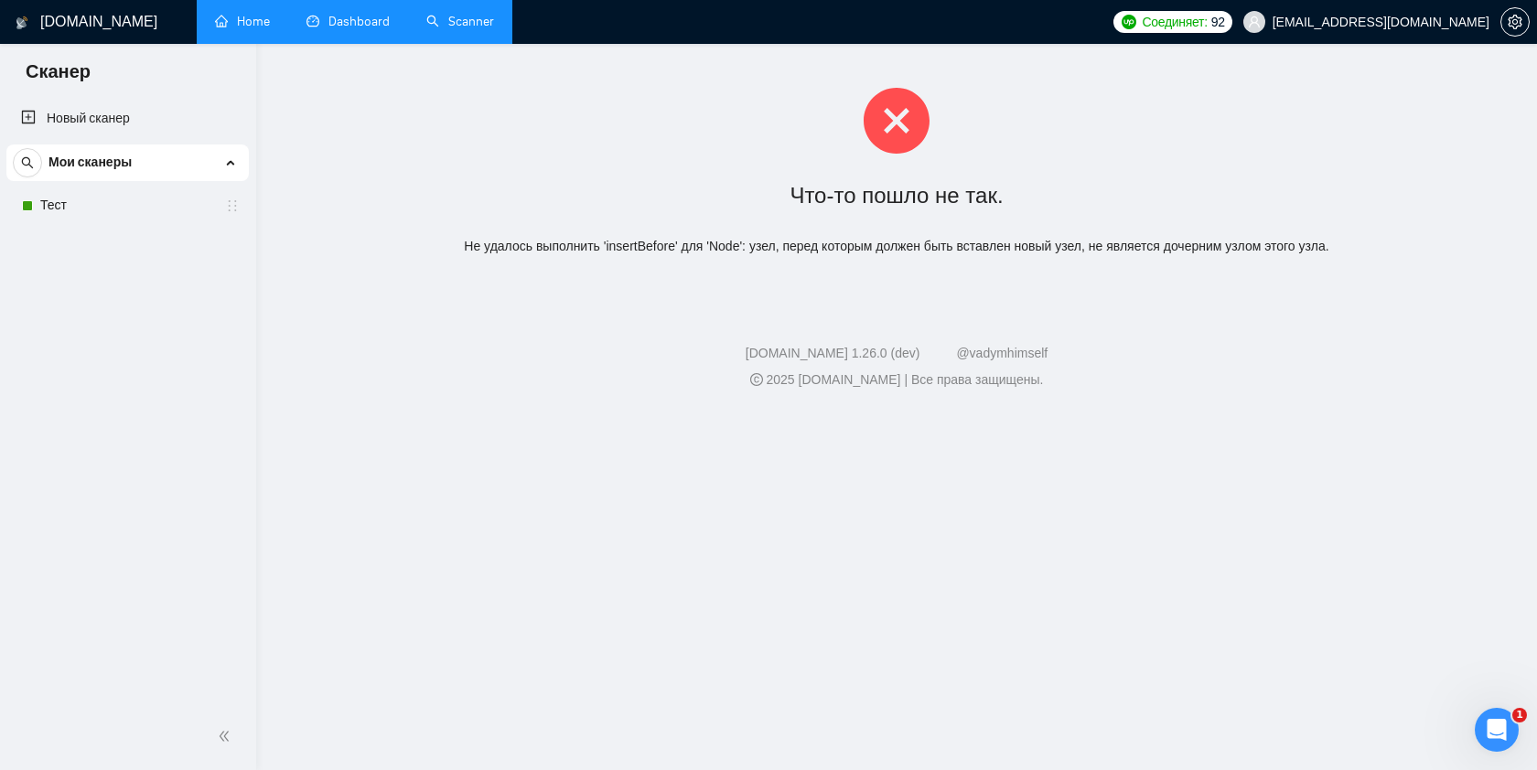
click at [359, 21] on link "Dashboard" at bounding box center [347, 22] width 83 height 16
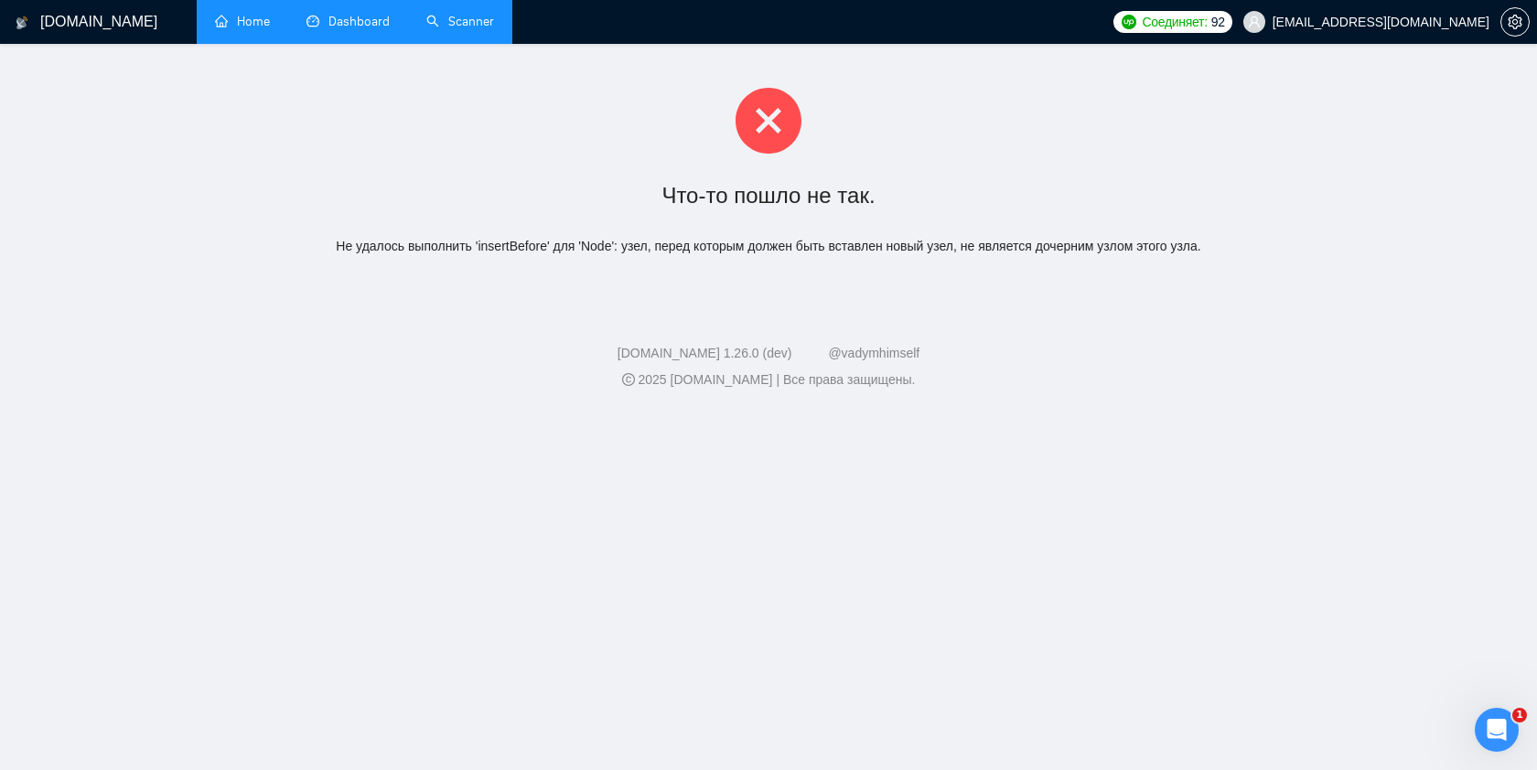
click at [252, 15] on link "Home" at bounding box center [242, 22] width 55 height 16
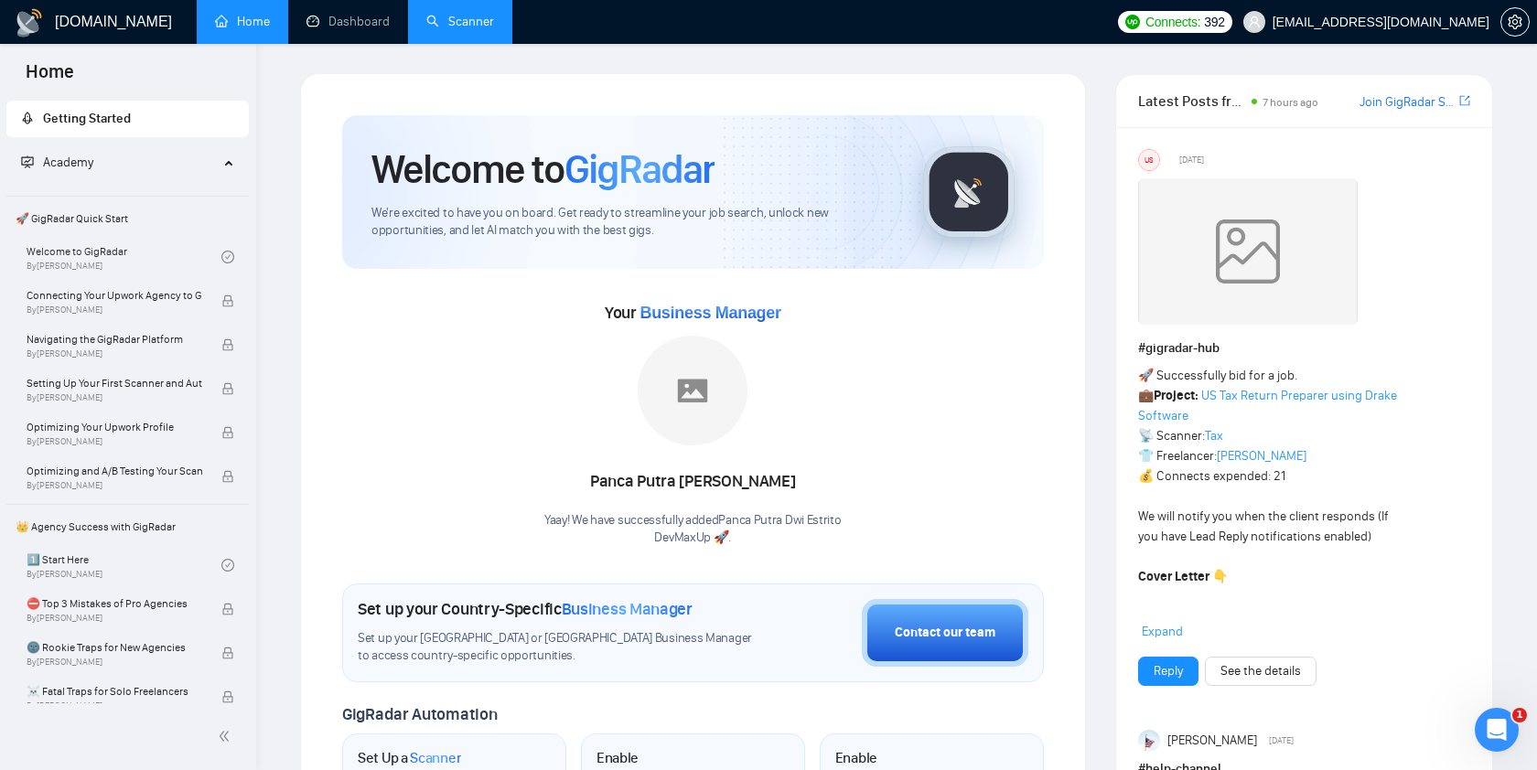
click at [461, 17] on link "Scanner" at bounding box center [460, 22] width 68 height 16
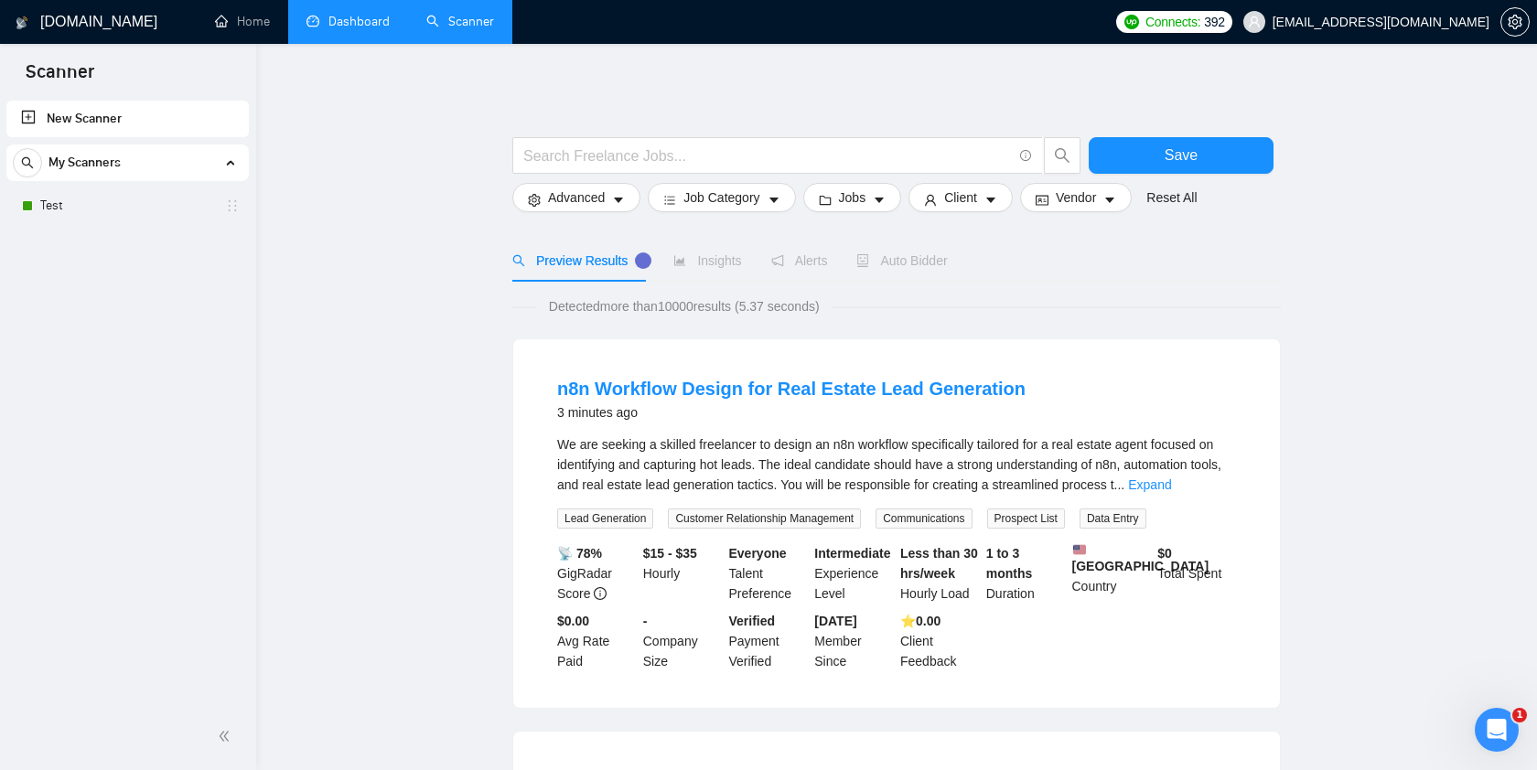
click at [365, 29] on link "Dashboard" at bounding box center [347, 22] width 83 height 16
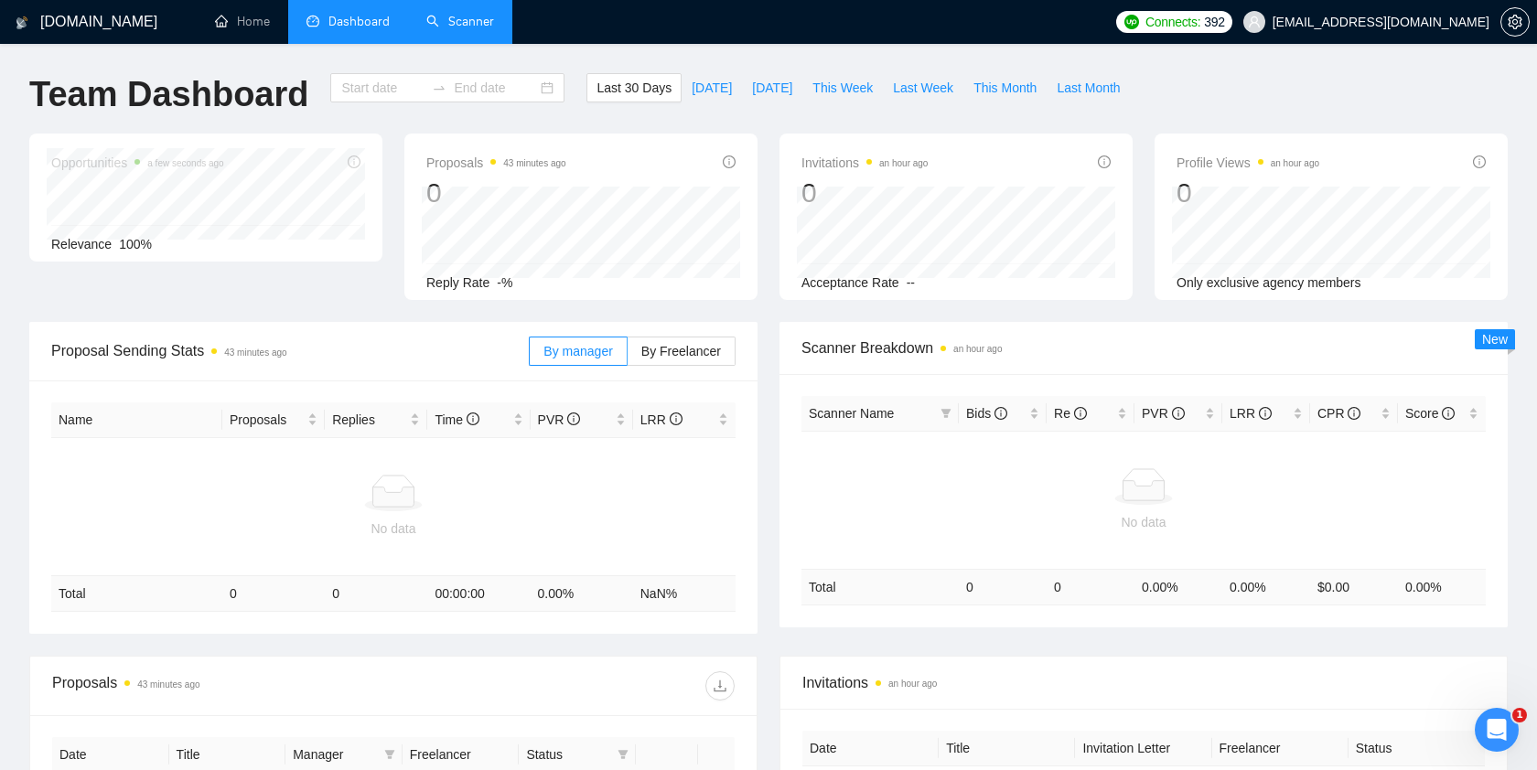
type input "[DATE]"
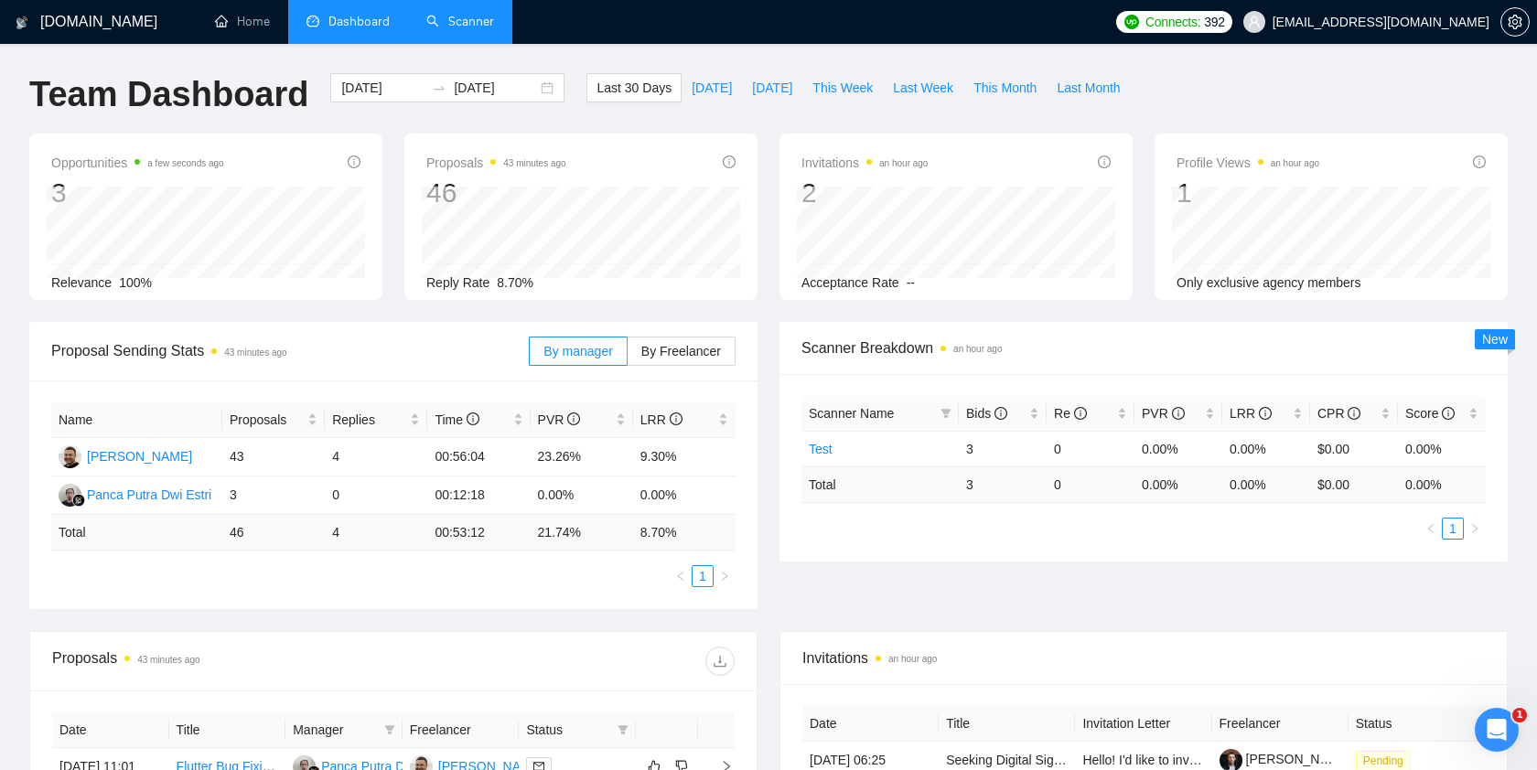
click at [476, 29] on link "Scanner" at bounding box center [460, 22] width 68 height 16
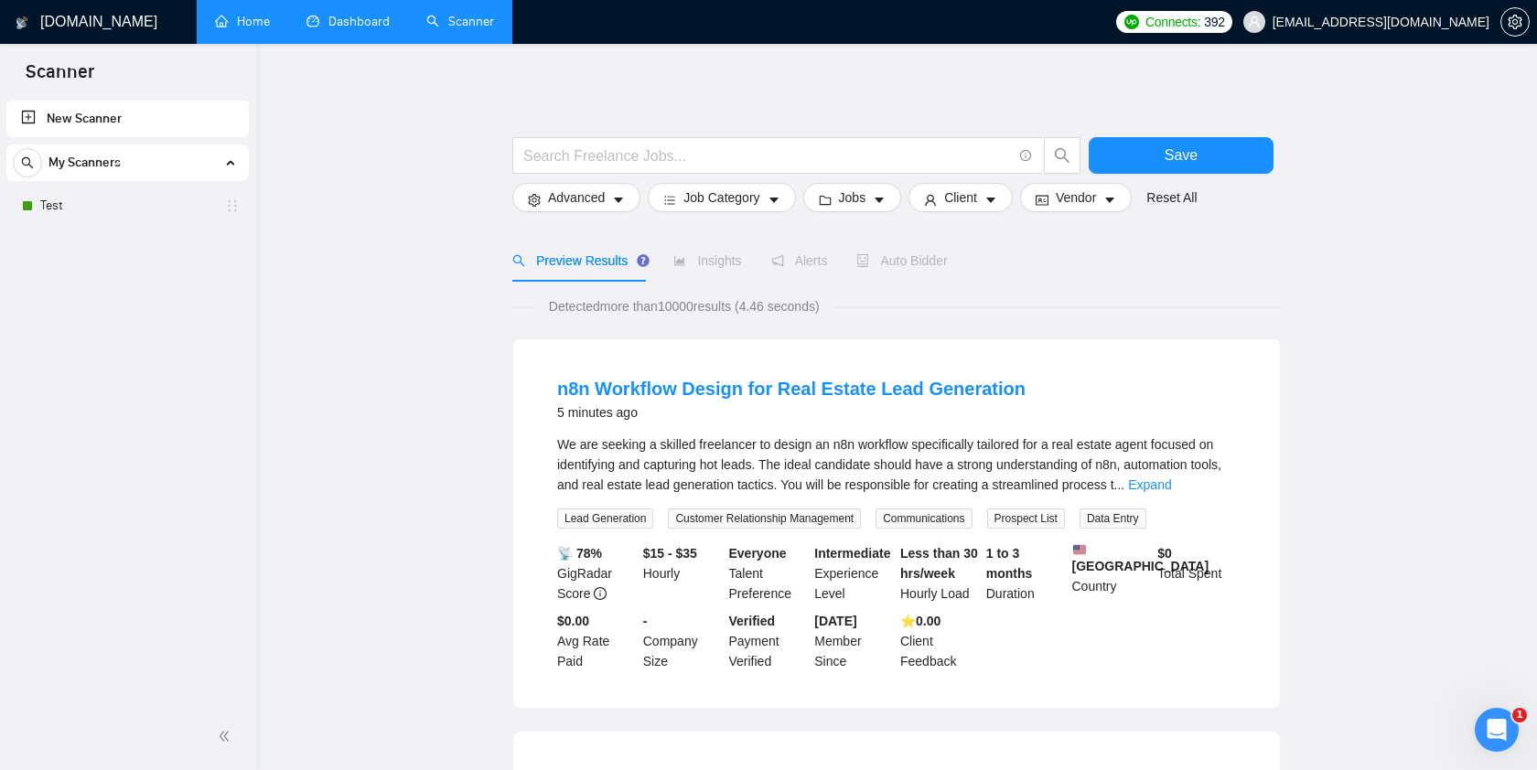
click at [251, 26] on link "Home" at bounding box center [242, 22] width 55 height 16
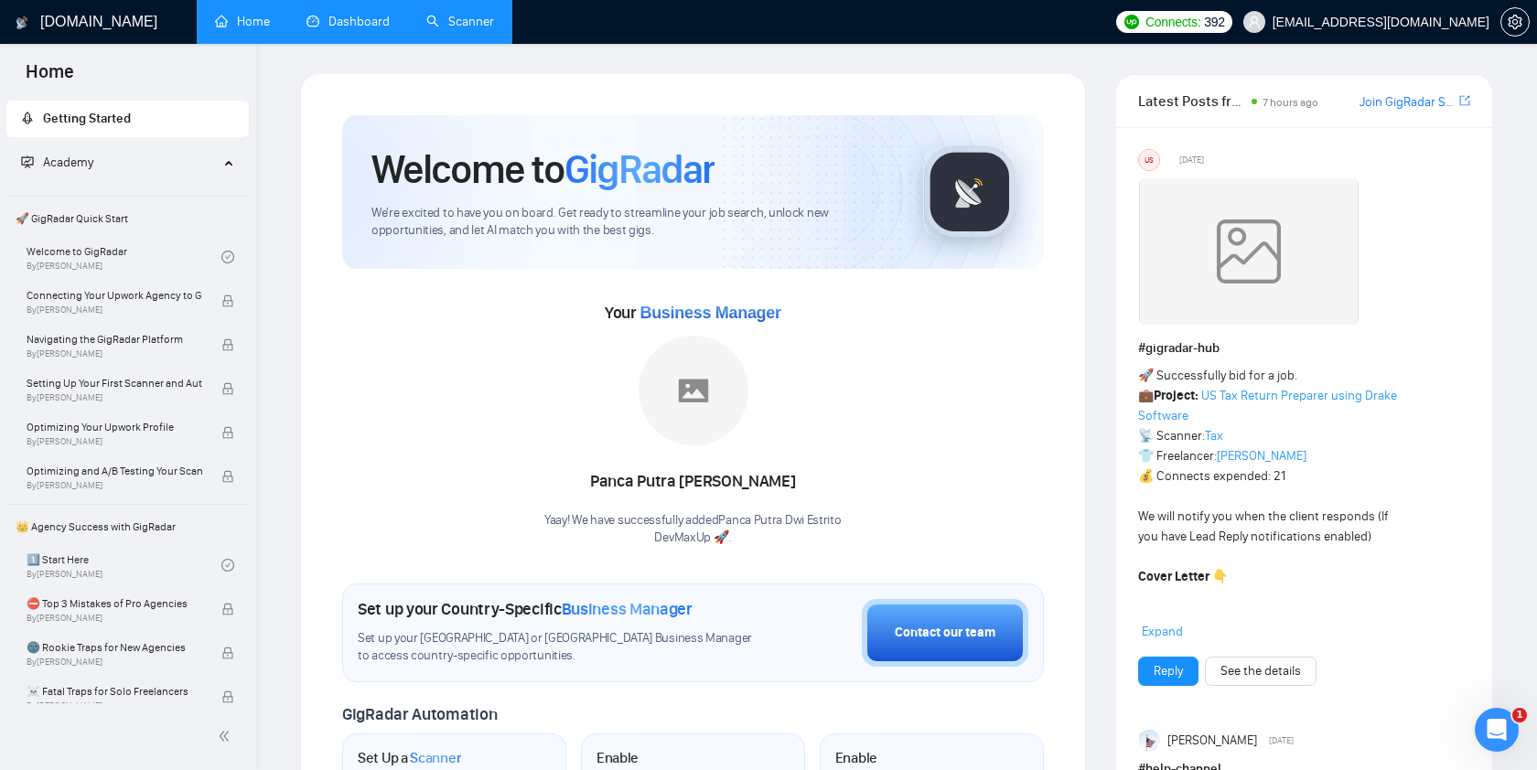
click at [353, 17] on link "Dashboard" at bounding box center [347, 22] width 83 height 16
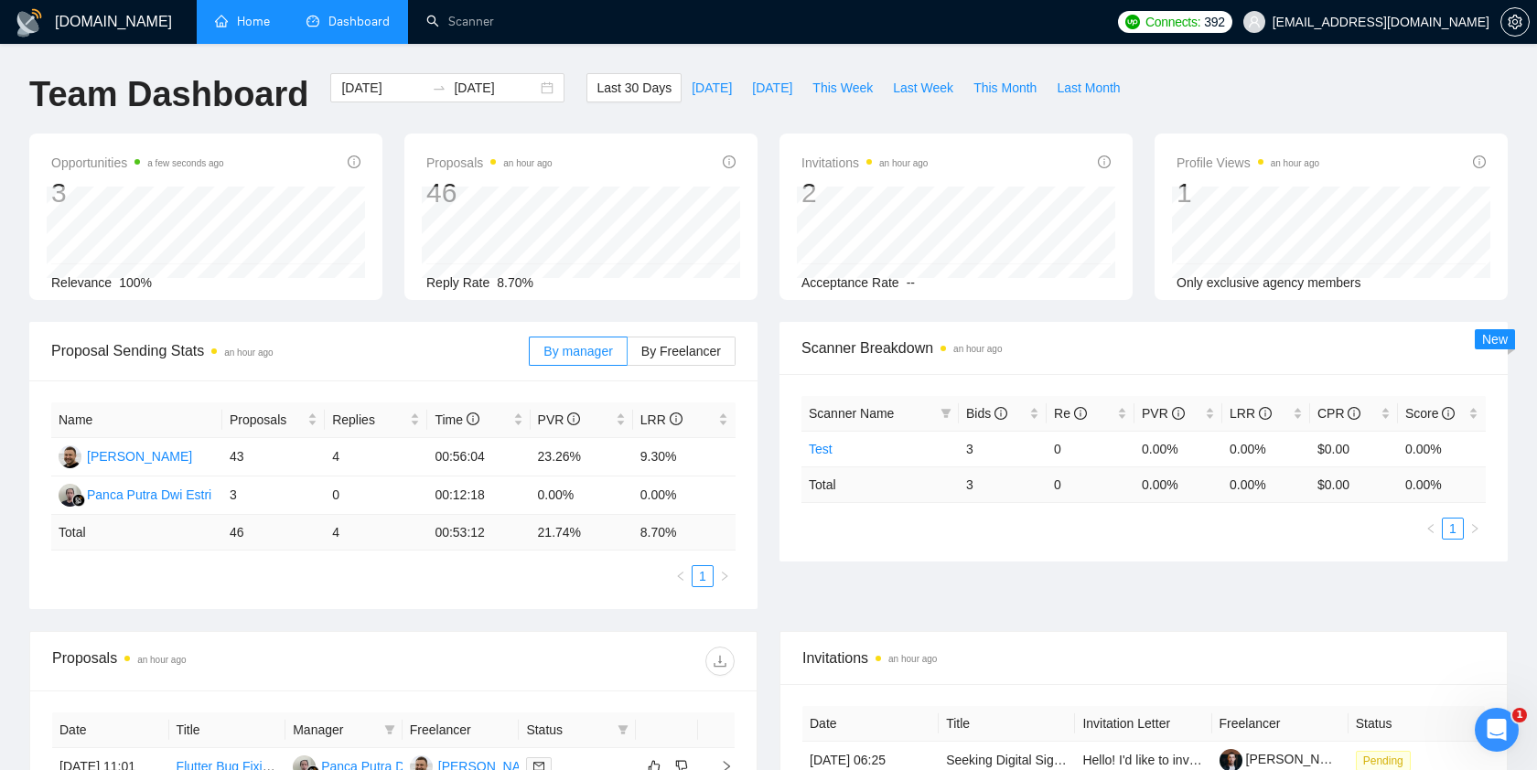
click at [241, 14] on link "Home" at bounding box center [242, 22] width 55 height 16
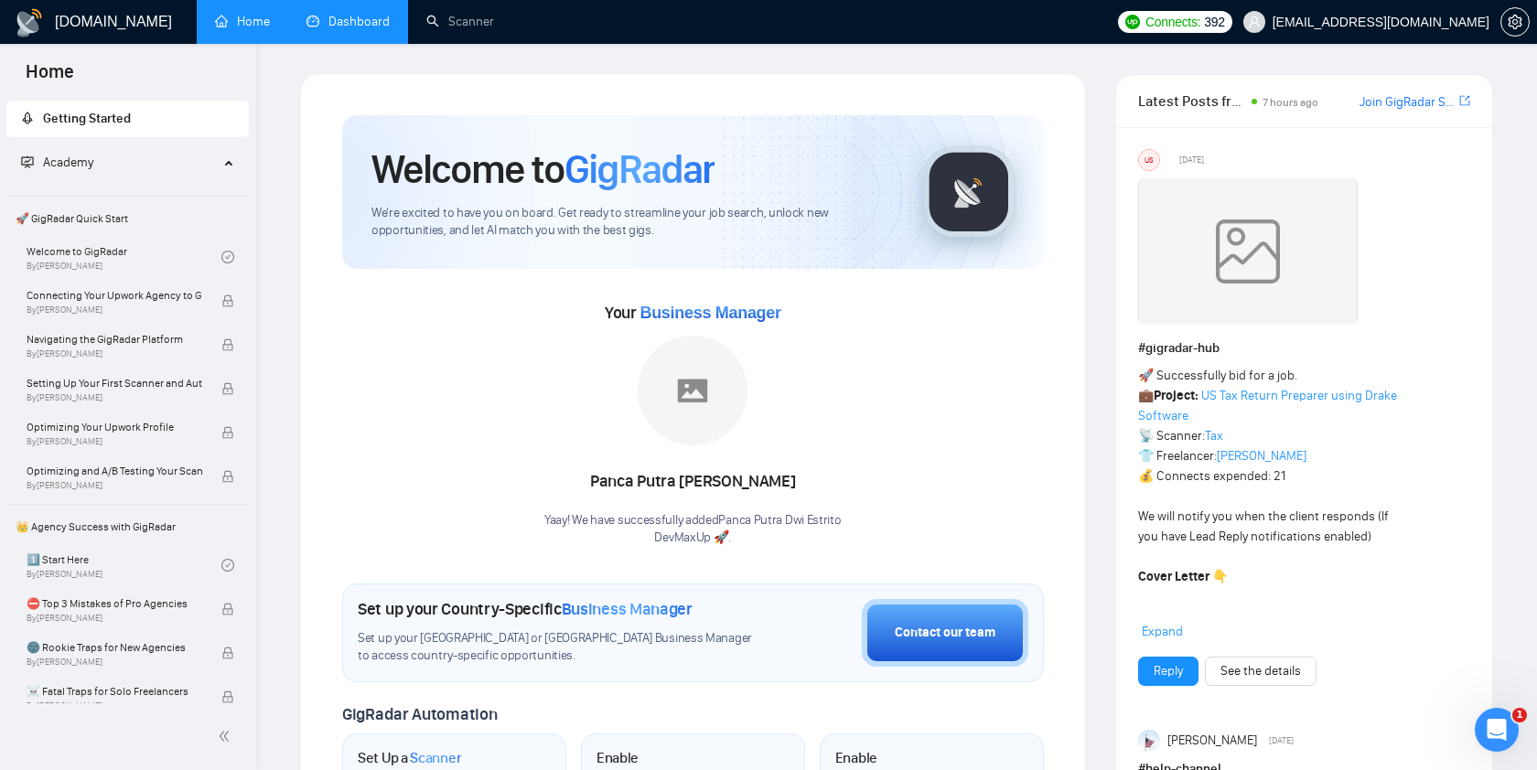
click at [338, 29] on link "Dashboard" at bounding box center [347, 22] width 83 height 16
